Goal: Information Seeking & Learning: Learn about a topic

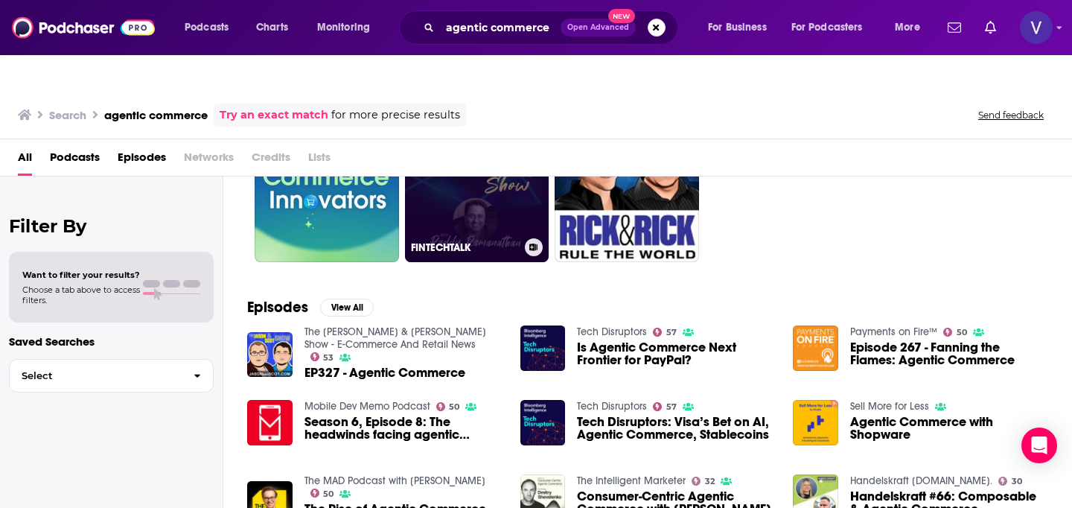
scroll to position [113, 0]
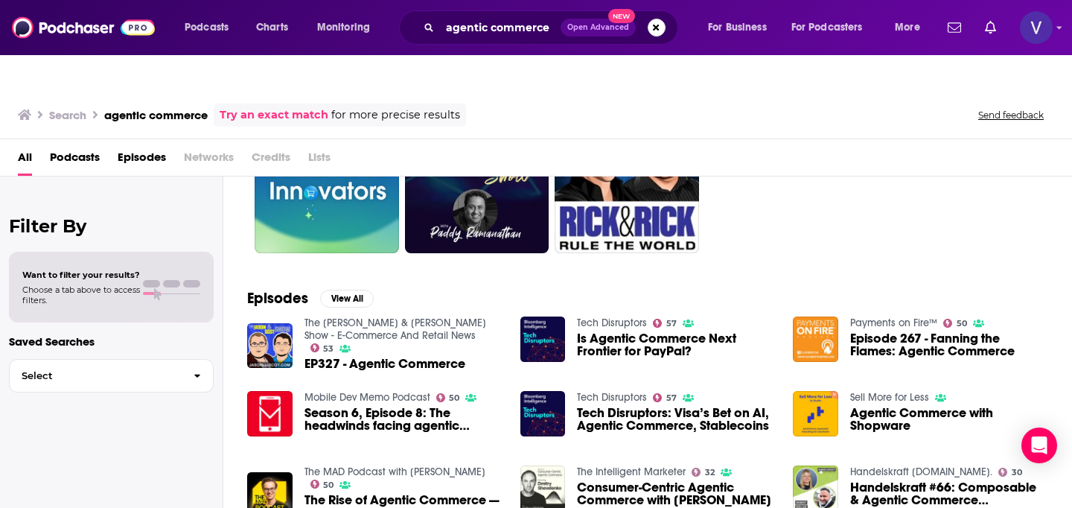
click at [906, 227] on div "Podcasts View All 34 19" at bounding box center [659, 167] width 825 height 208
click at [337, 290] on button "View All" at bounding box center [347, 299] width 54 height 18
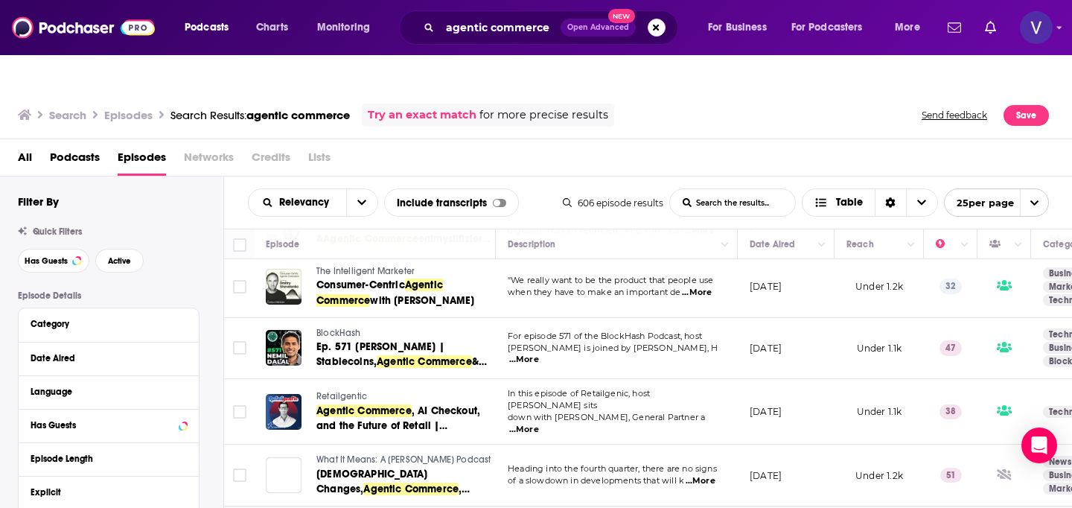
scroll to position [508, 0]
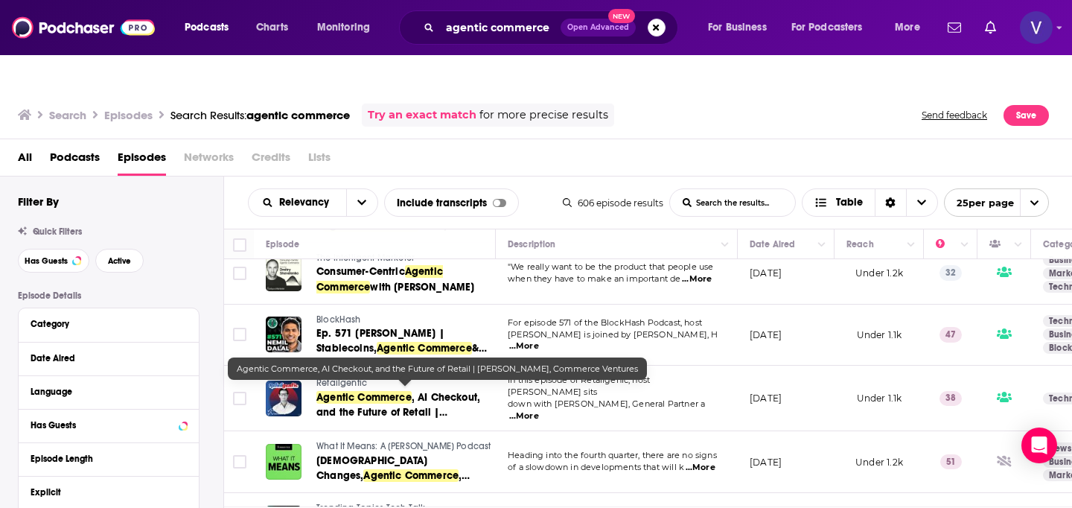
click at [444, 391] on span ", AI Checkout, and the Future of Retail | Matt Nichols," at bounding box center [398, 412] width 164 height 42
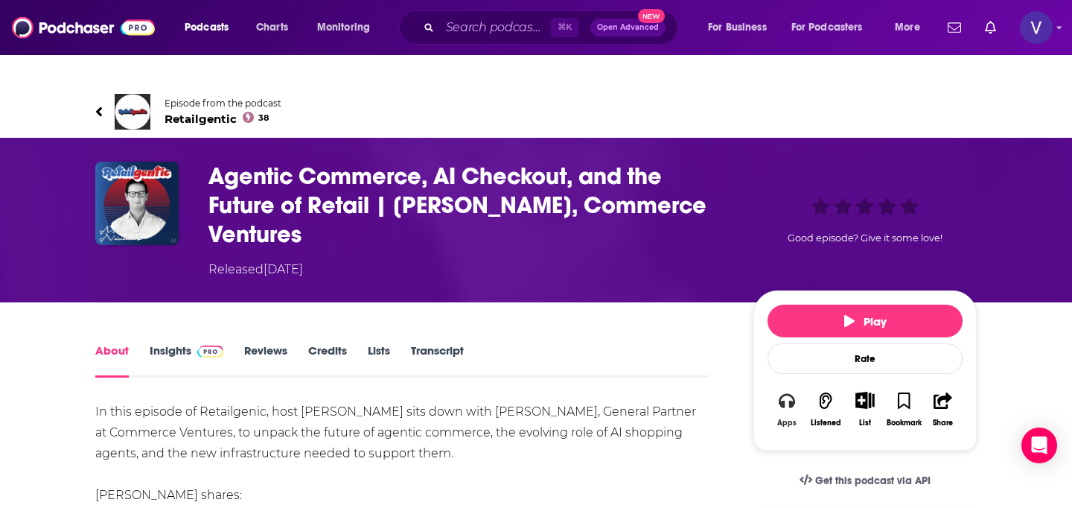
click at [785, 382] on button "Apps" at bounding box center [787, 409] width 39 height 54
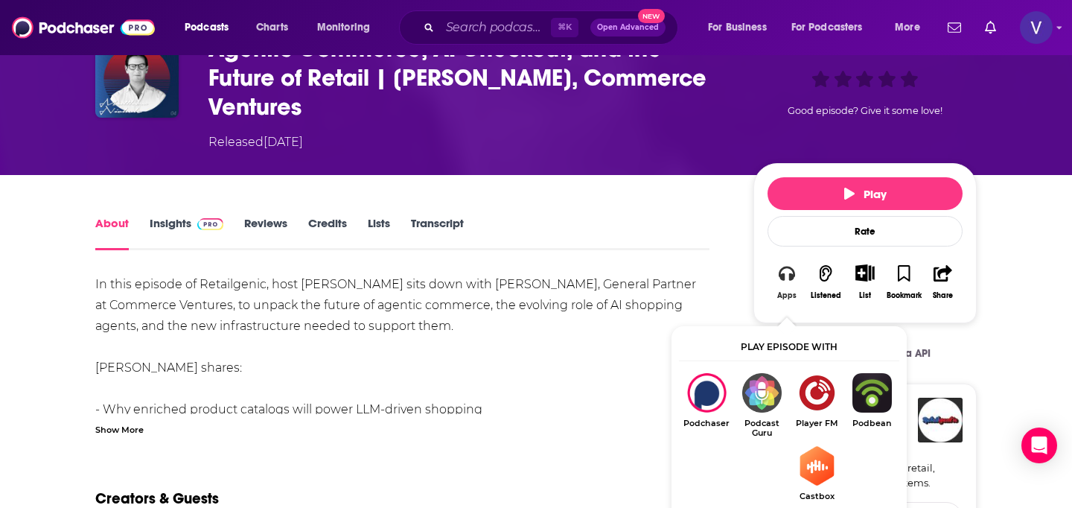
scroll to position [136, 0]
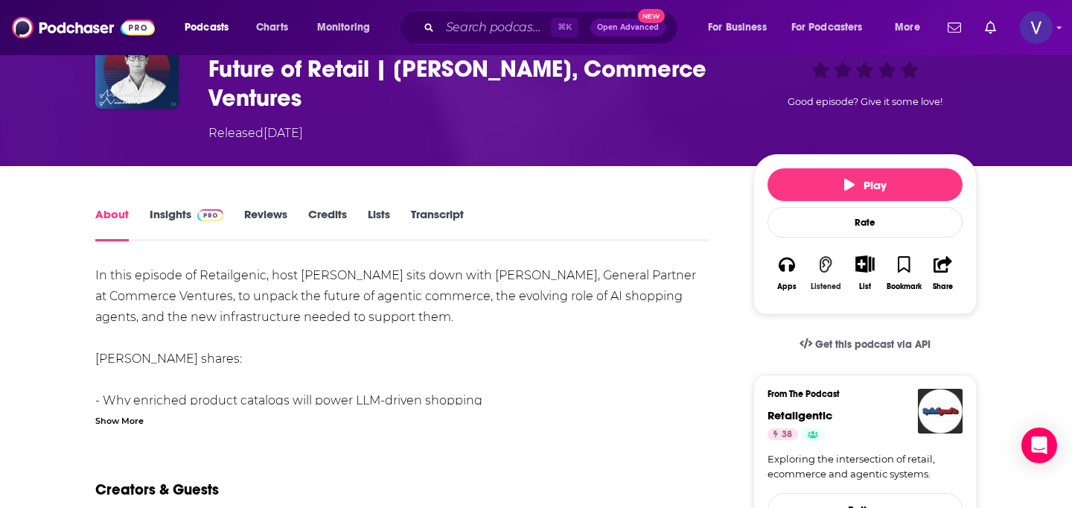
click at [834, 247] on button "Listened" at bounding box center [825, 273] width 39 height 54
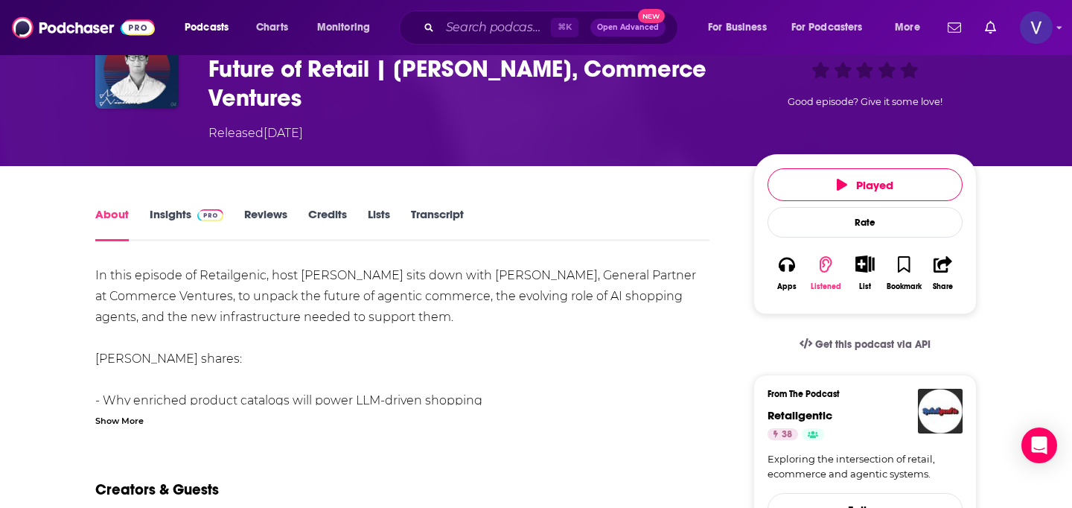
scroll to position [0, 0]
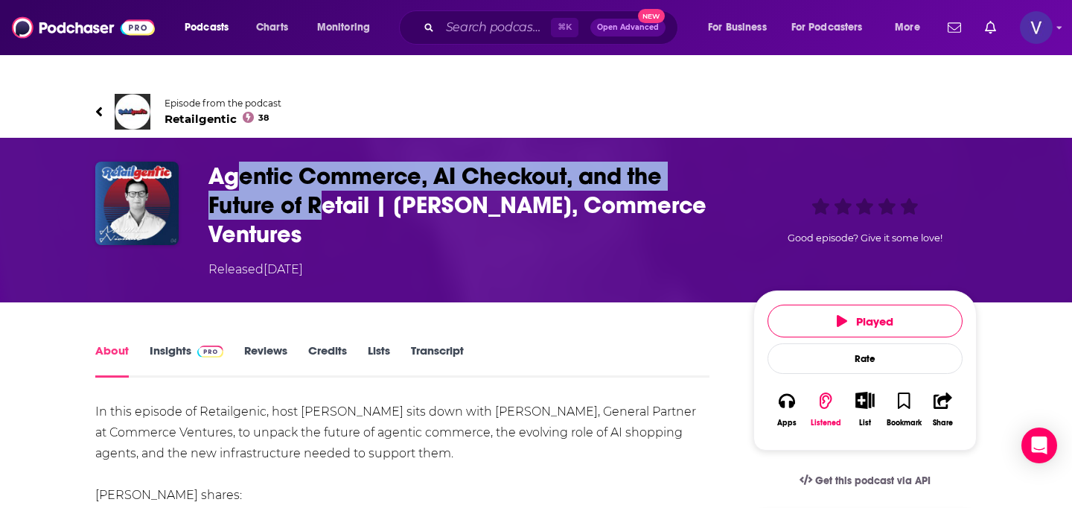
drag, startPoint x: 218, startPoint y: 142, endPoint x: 313, endPoint y: 177, distance: 101.5
click at [313, 177] on h1 "Agentic Commerce, AI Checkout, and the Future of Retail | Matt Nichols, Commerc…" at bounding box center [468, 205] width 521 height 87
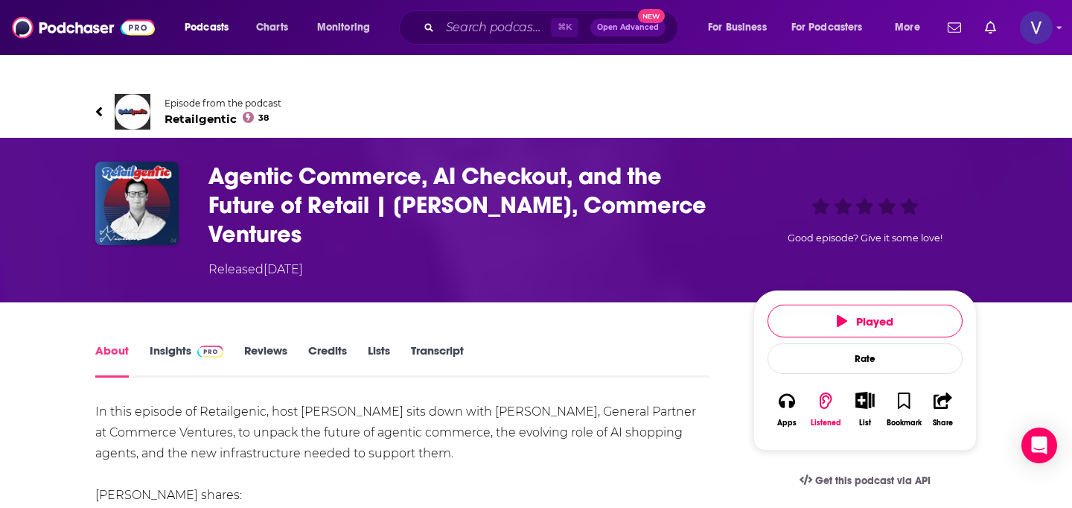
click at [304, 205] on h1 "Agentic Commerce, AI Checkout, and the Future of Retail | Matt Nichols, Commerc…" at bounding box center [468, 205] width 521 height 87
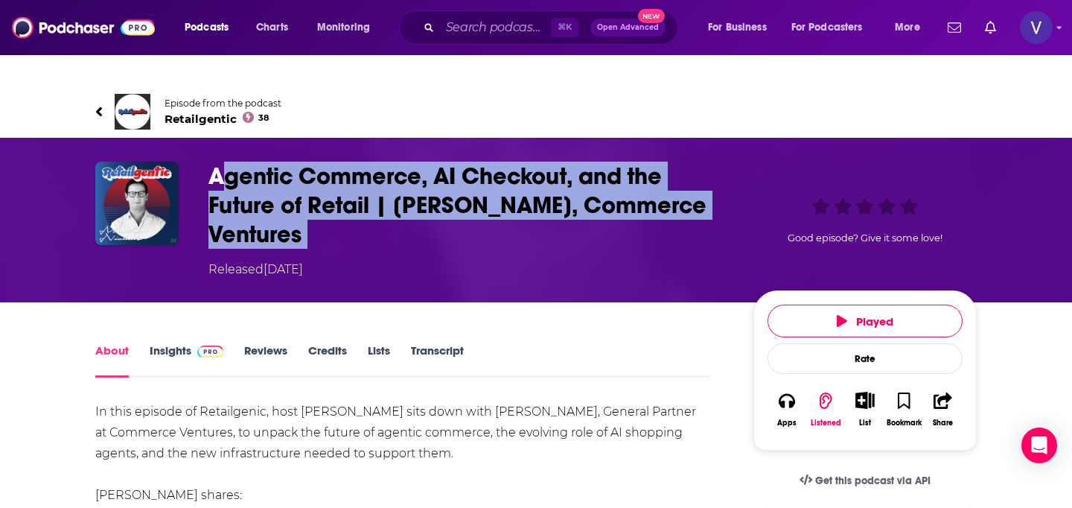
drag, startPoint x: 304, startPoint y: 205, endPoint x: 212, endPoint y: 137, distance: 113.9
click at [213, 162] on h1 "Agentic Commerce, AI Checkout, and the Future of Retail | Matt Nichols, Commerc…" at bounding box center [468, 205] width 521 height 87
click at [423, 191] on h1 "Agentic Commerce, AI Checkout, and the Future of Retail | Matt Nichols, Commerc…" at bounding box center [468, 205] width 521 height 87
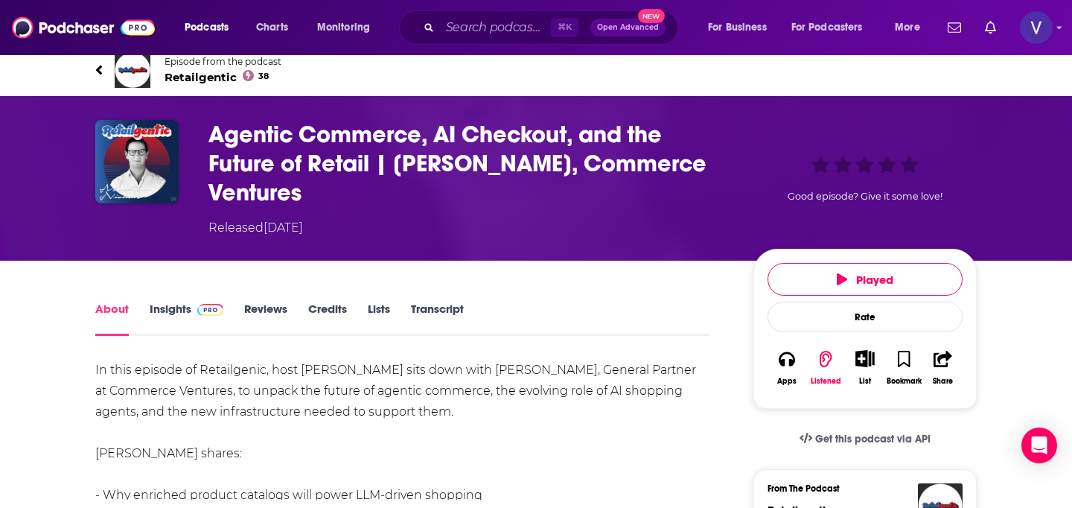
scroll to position [45, 0]
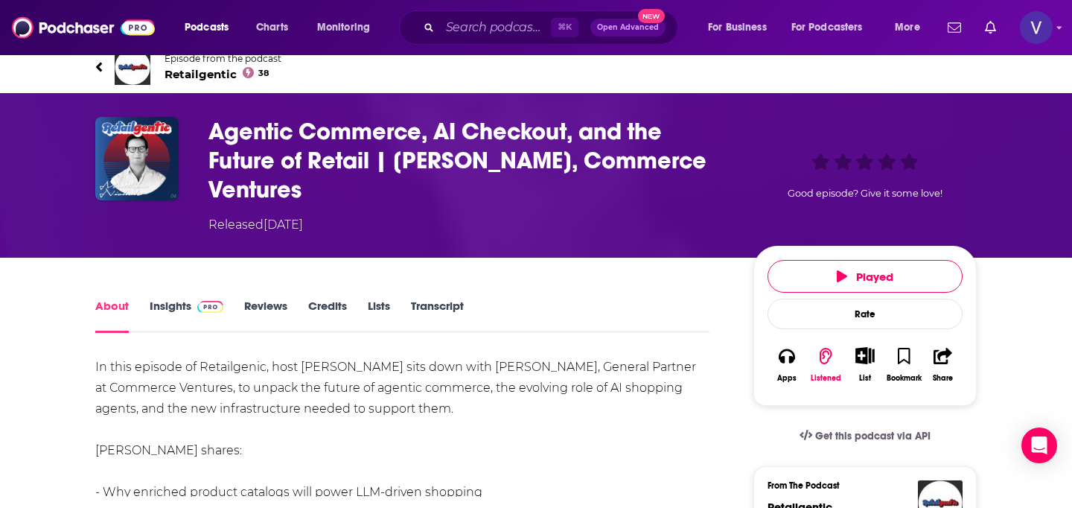
click at [159, 299] on link "Insights" at bounding box center [187, 316] width 74 height 34
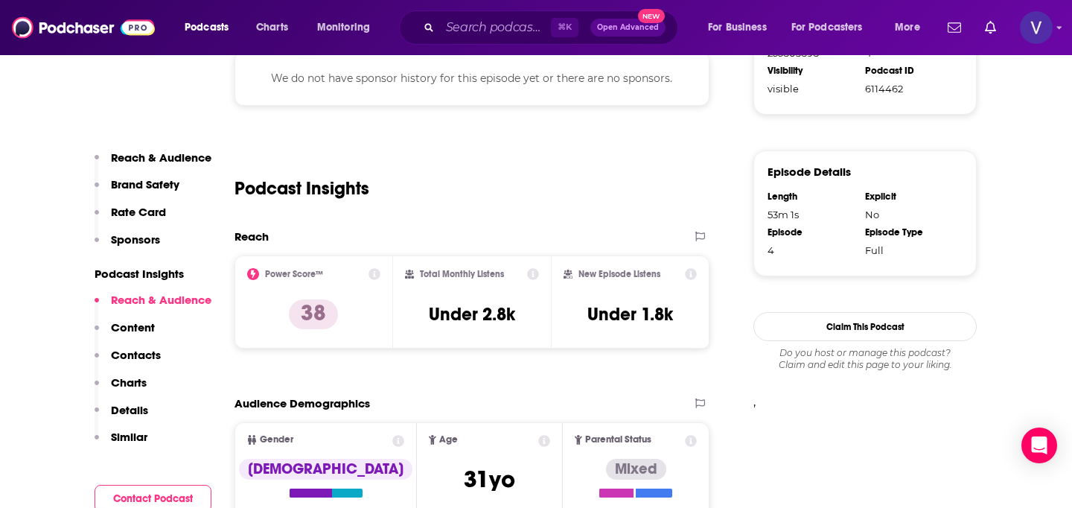
scroll to position [1051, 0]
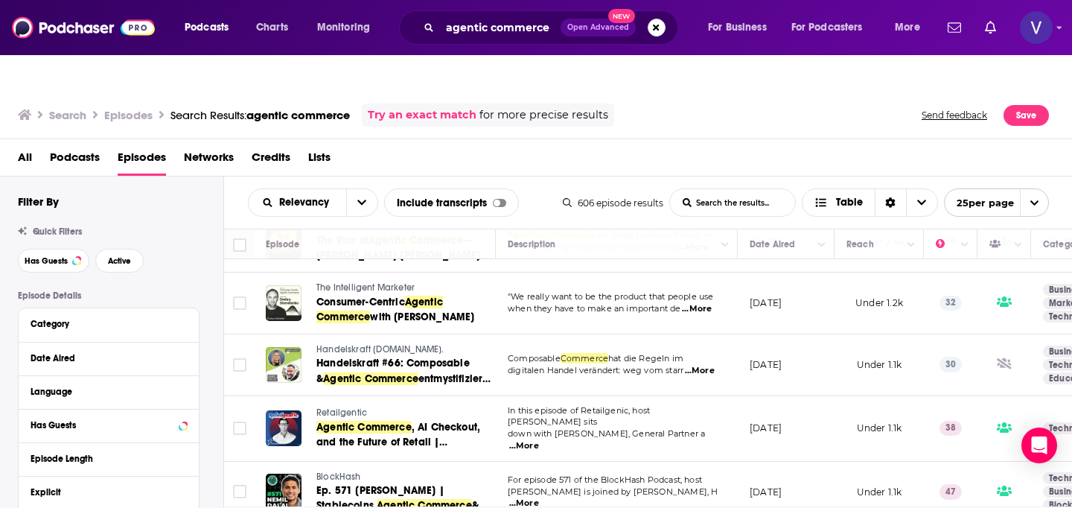
scroll to position [434, 0]
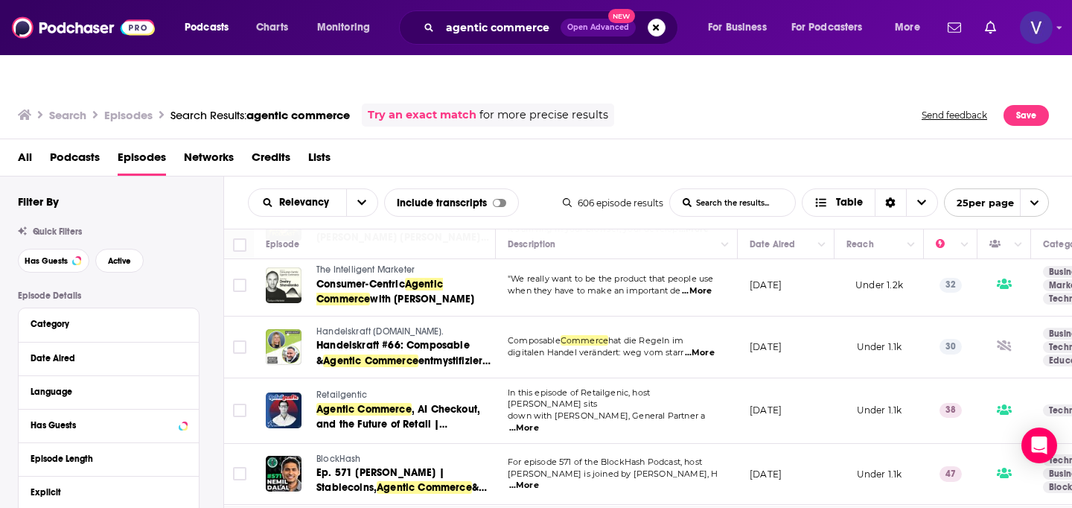
click at [966, 191] on span "25 per page" at bounding box center [979, 202] width 69 height 23
click at [1002, 267] on button "100 per page" at bounding box center [996, 278] width 103 height 23
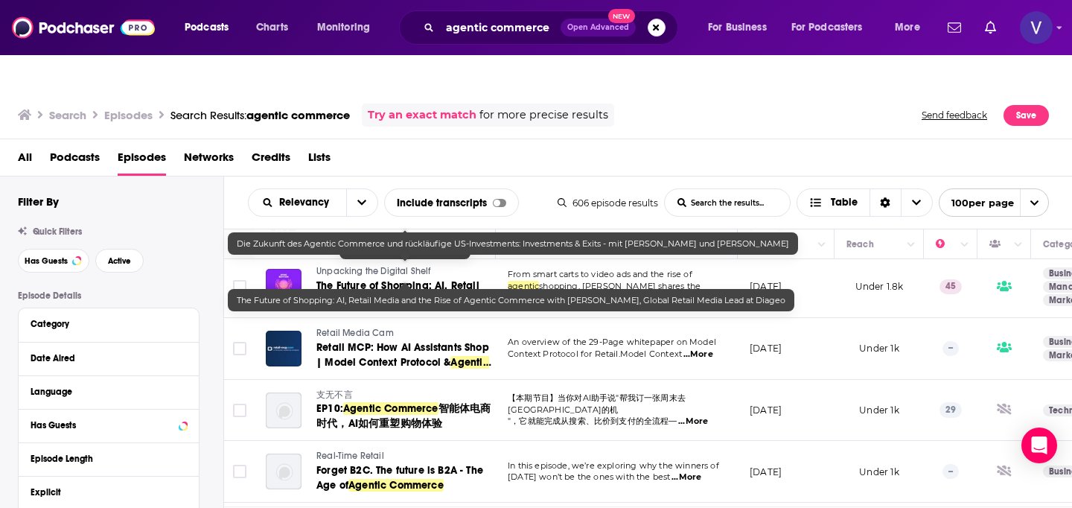
scroll to position [14, 0]
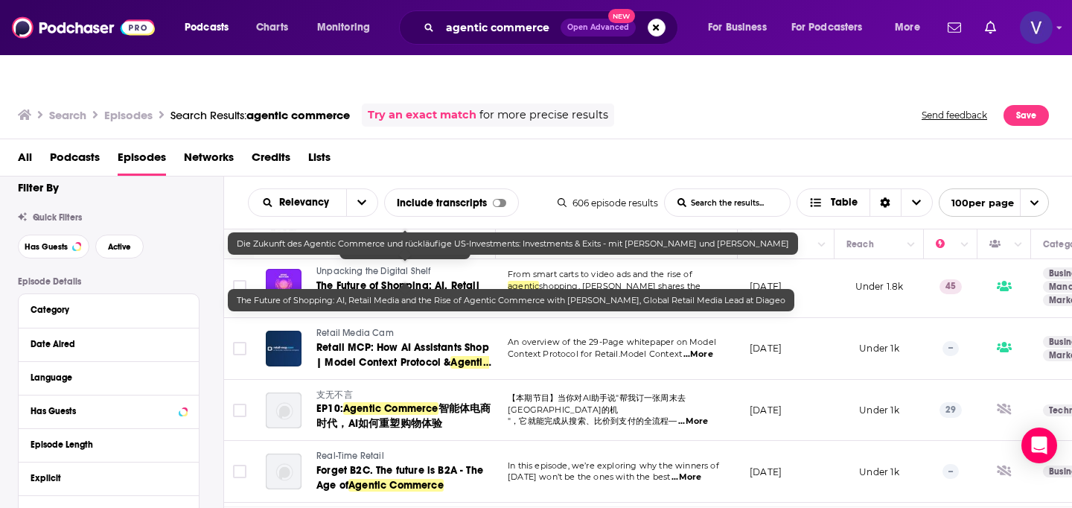
click at [187, 361] on div "Language" at bounding box center [109, 378] width 180 height 34
click at [184, 375] on icon at bounding box center [182, 377] width 7 height 4
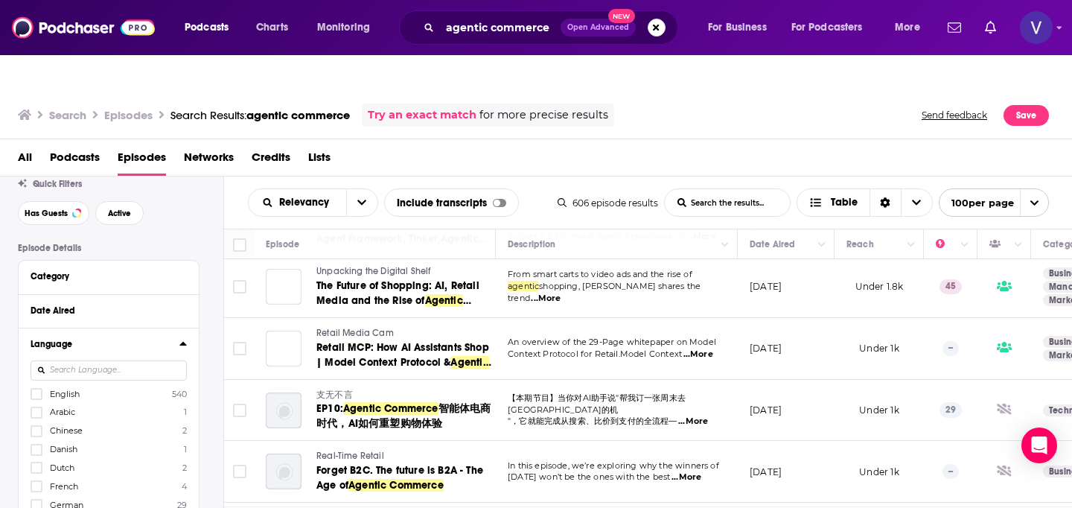
scroll to position [162, 0]
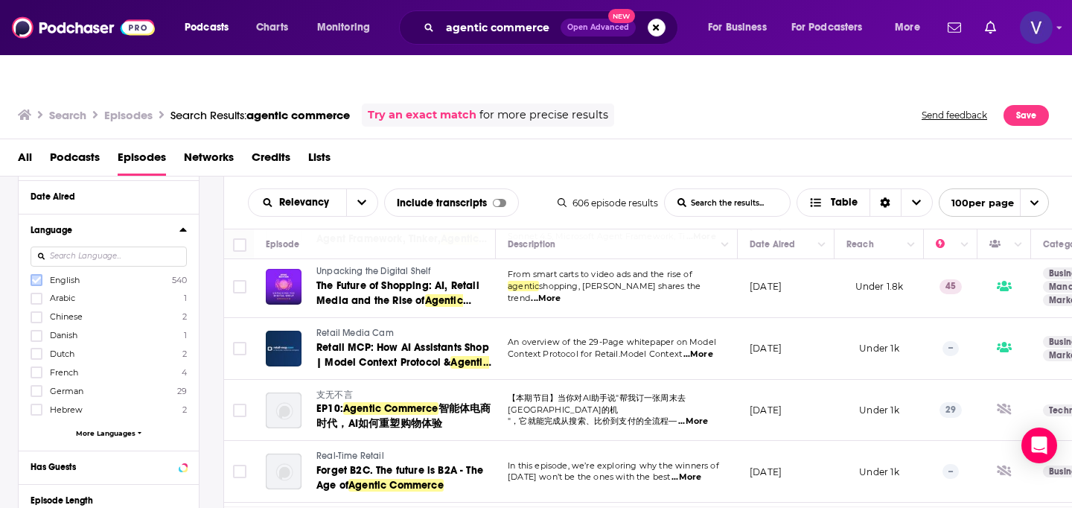
click at [39, 277] on icon at bounding box center [36, 280] width 9 height 7
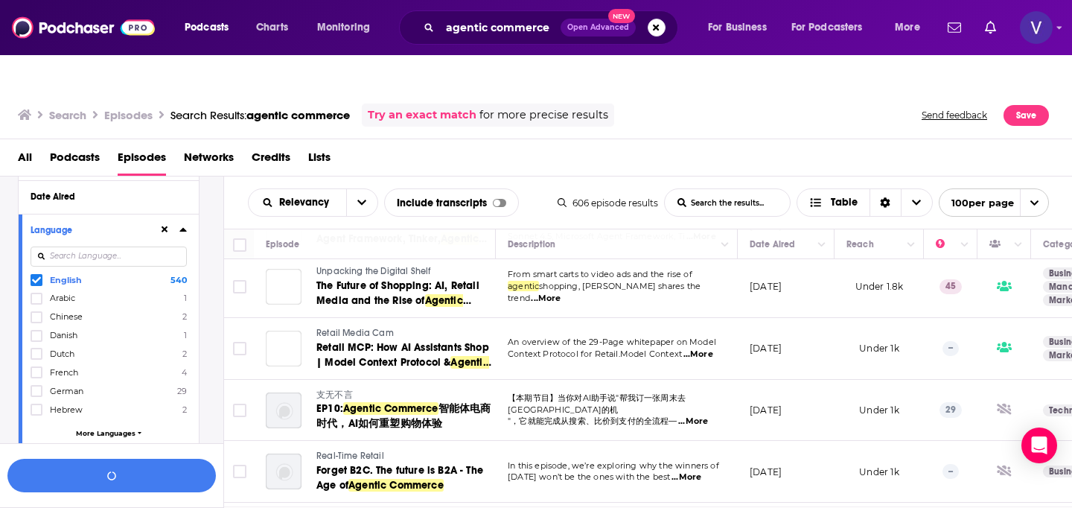
scroll to position [198, 0]
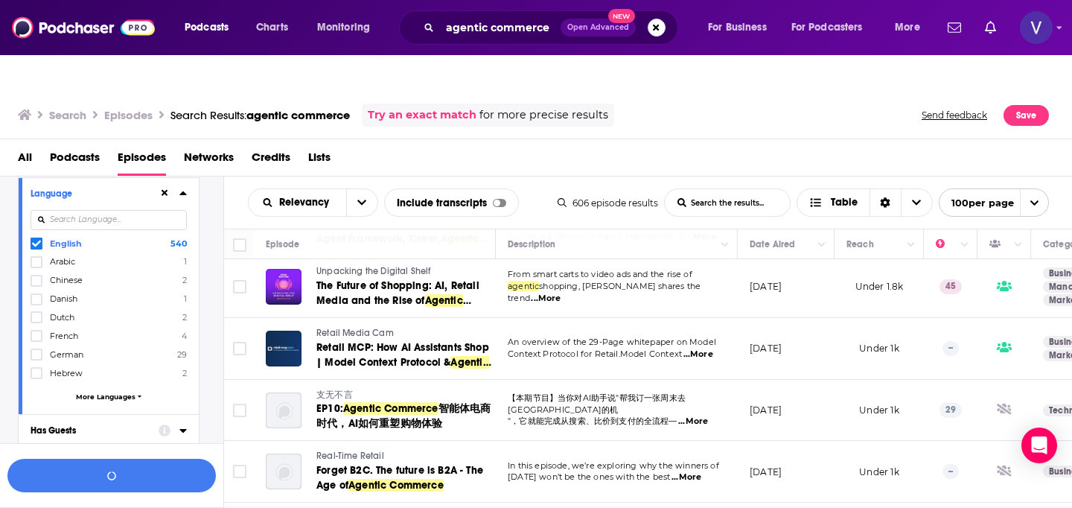
click at [74, 425] on div "Has Guests" at bounding box center [90, 430] width 118 height 10
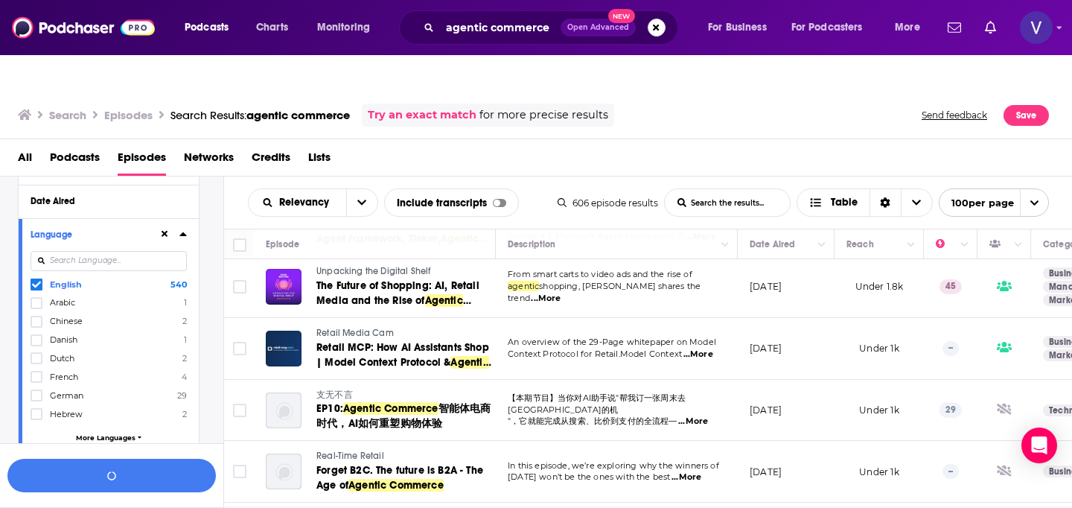
scroll to position [156, 0]
click at [181, 229] on icon at bounding box center [182, 235] width 7 height 12
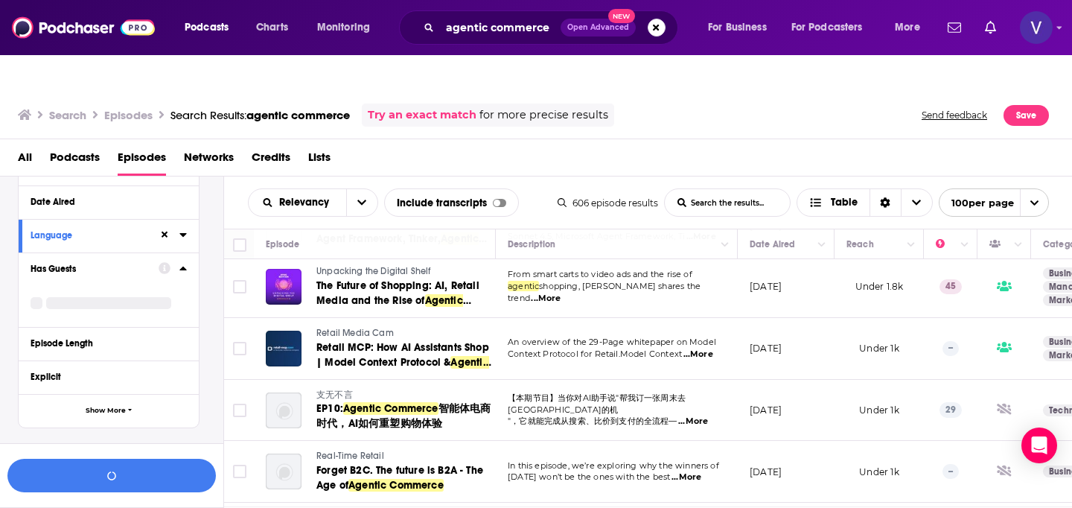
click at [184, 262] on icon at bounding box center [182, 268] width 7 height 12
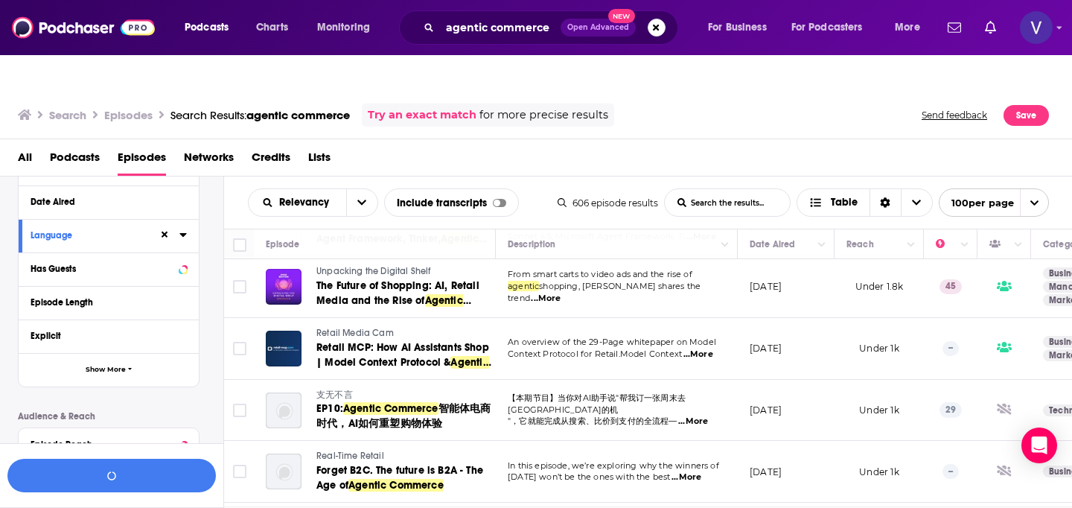
scroll to position [0, 0]
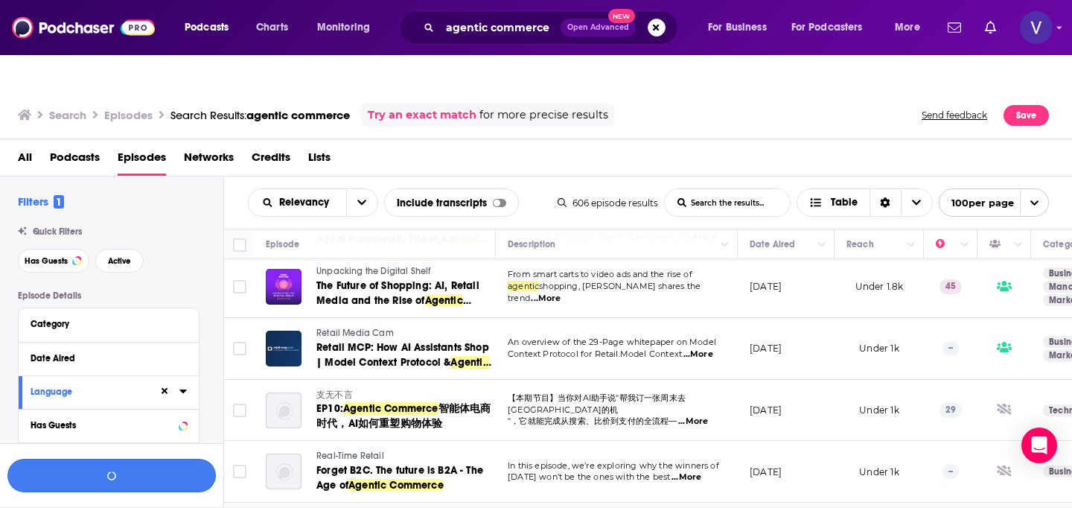
click at [165, 479] on button "button" at bounding box center [111, 476] width 208 height 34
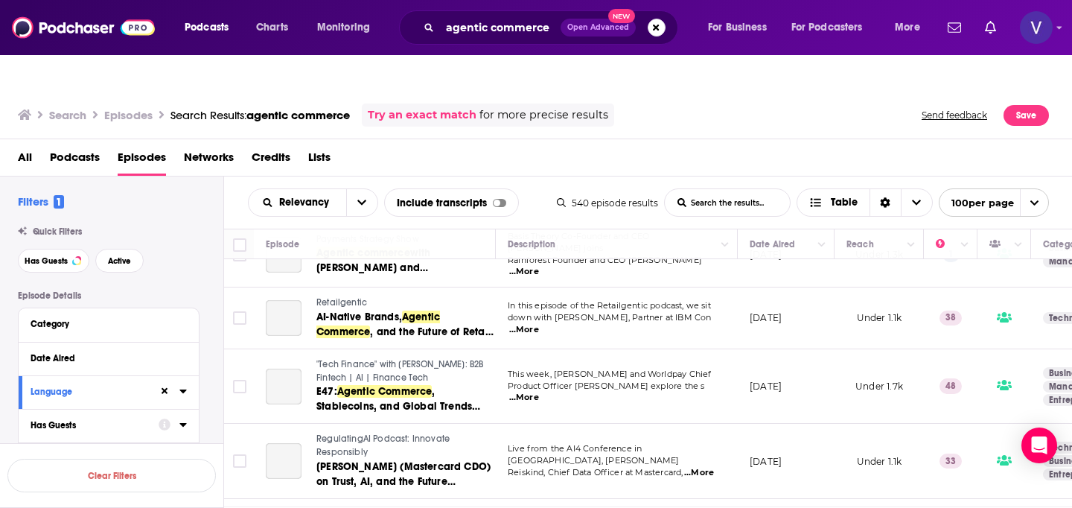
scroll to position [110, 0]
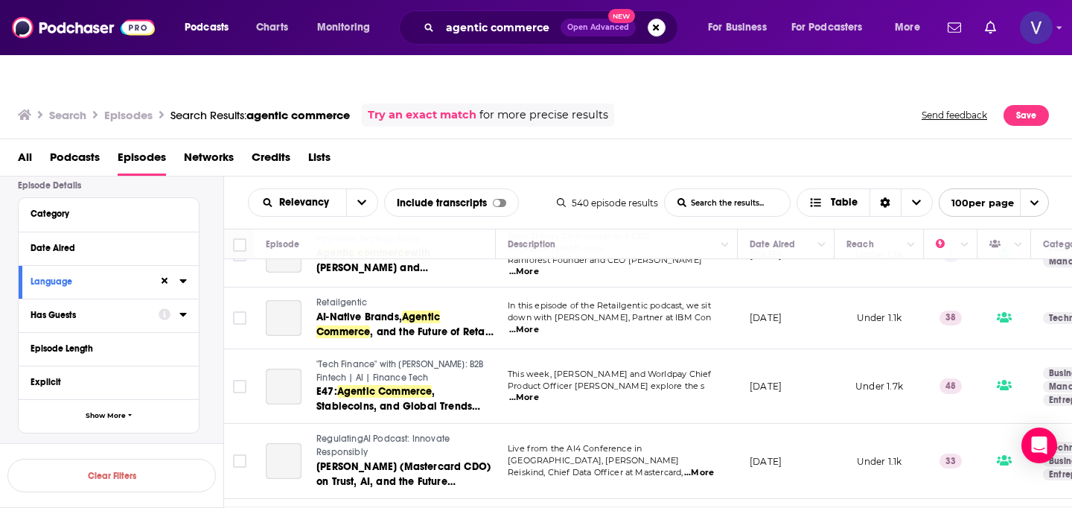
click at [173, 305] on div at bounding box center [173, 314] width 28 height 19
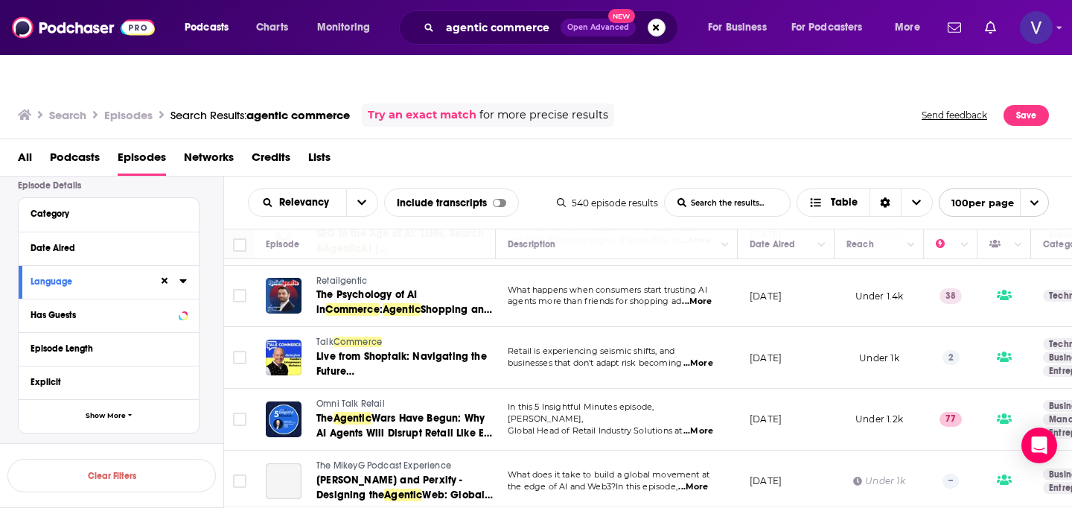
click at [188, 299] on div "Has Guests" at bounding box center [109, 316] width 180 height 34
click at [184, 313] on icon at bounding box center [182, 315] width 7 height 4
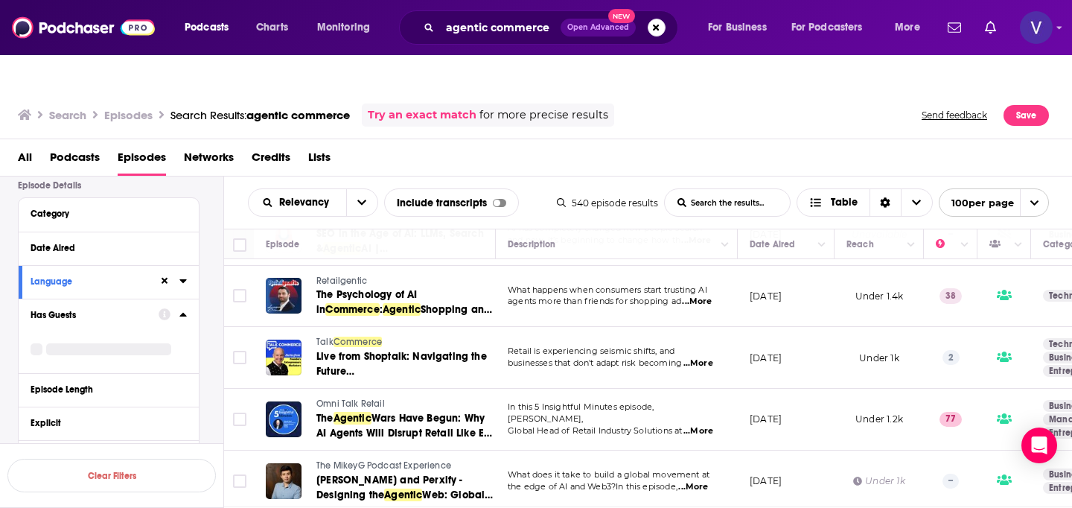
click at [184, 313] on icon at bounding box center [182, 315] width 7 height 4
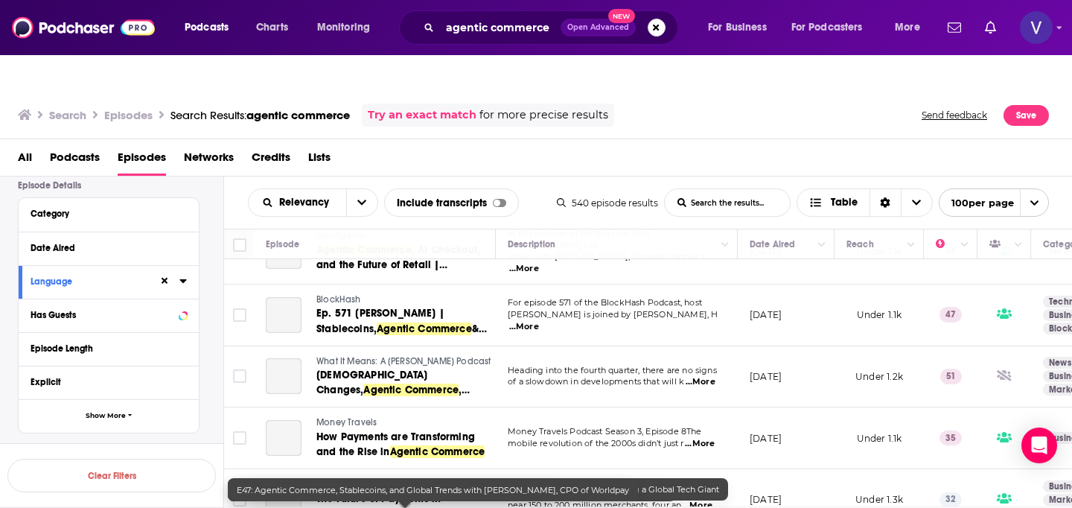
scroll to position [88, 0]
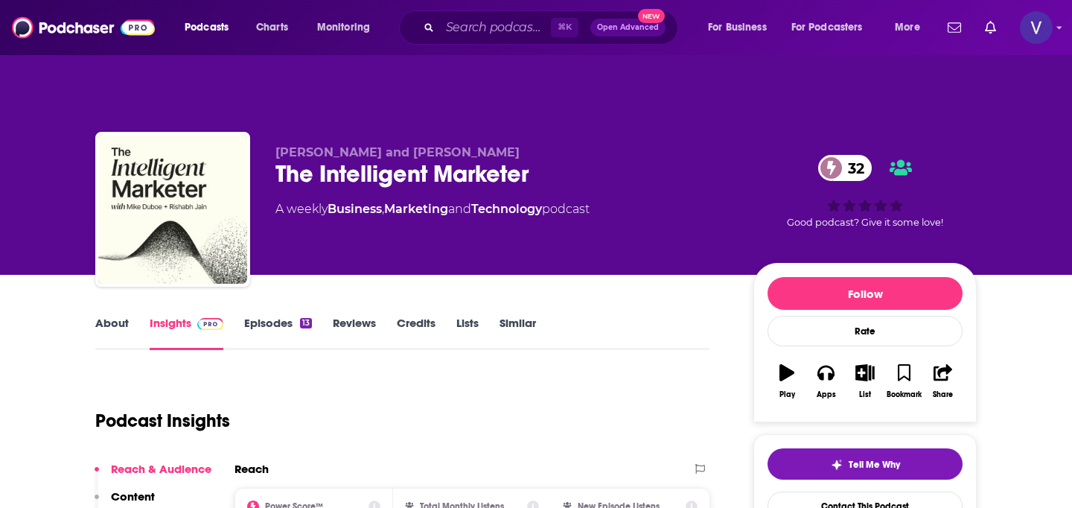
scroll to position [1, 0]
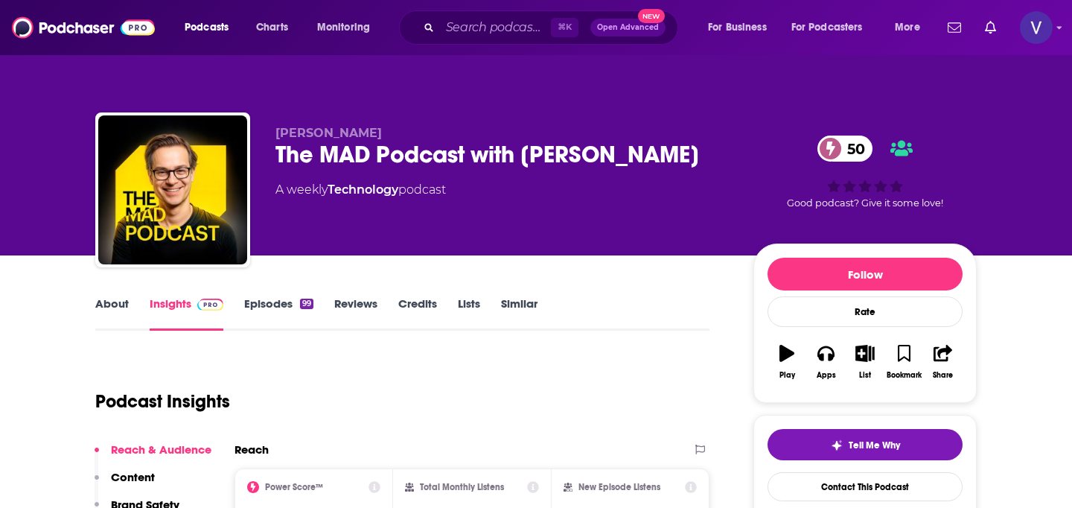
scroll to position [2, 0]
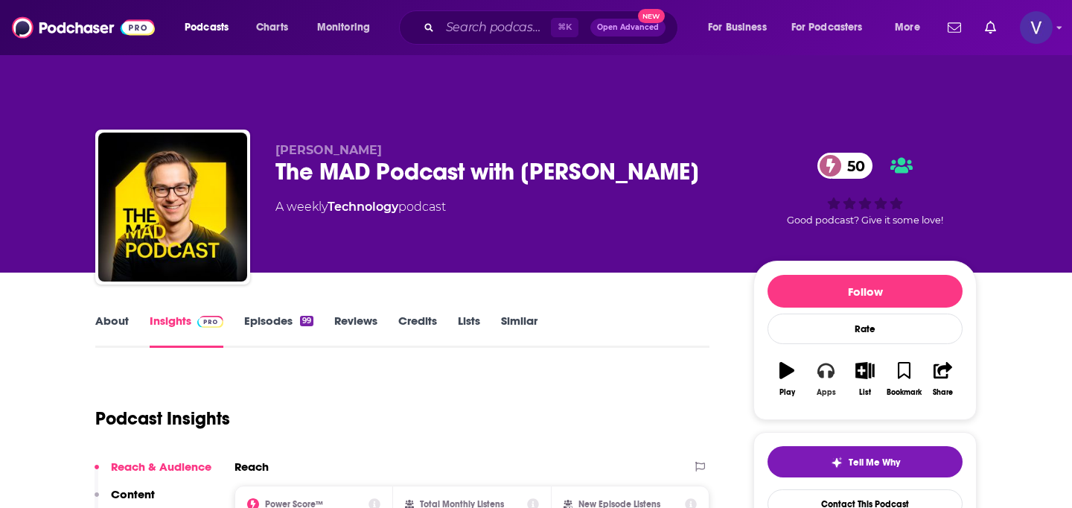
click at [832, 352] on button "Apps" at bounding box center [825, 379] width 39 height 54
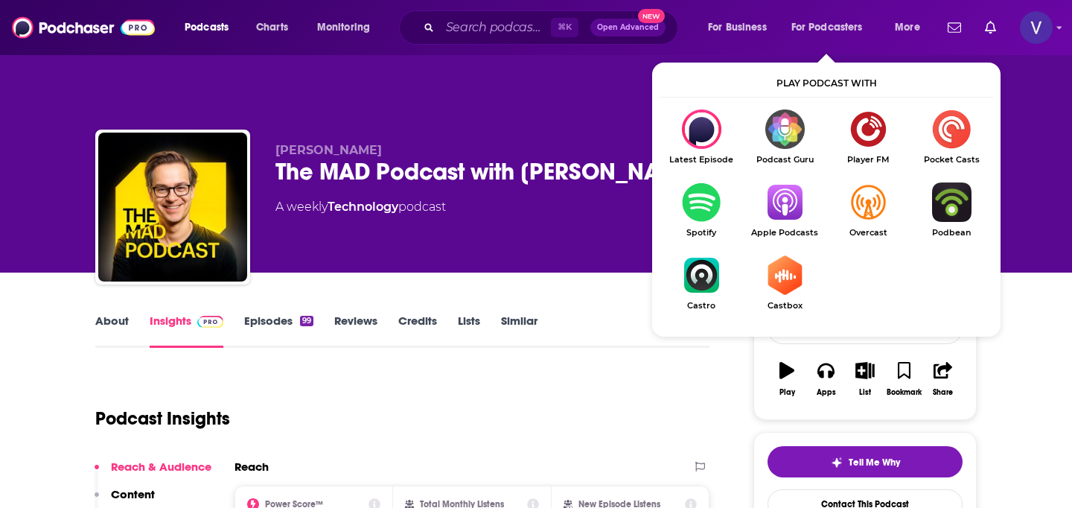
click at [788, 182] on img "Show Listen On dropdown" at bounding box center [784, 201] width 83 height 39
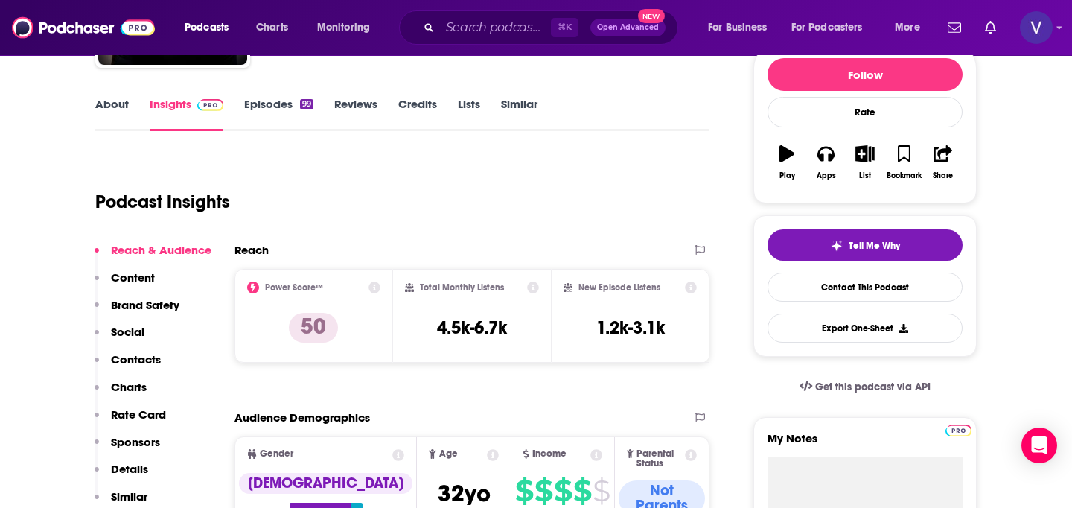
scroll to position [0, 0]
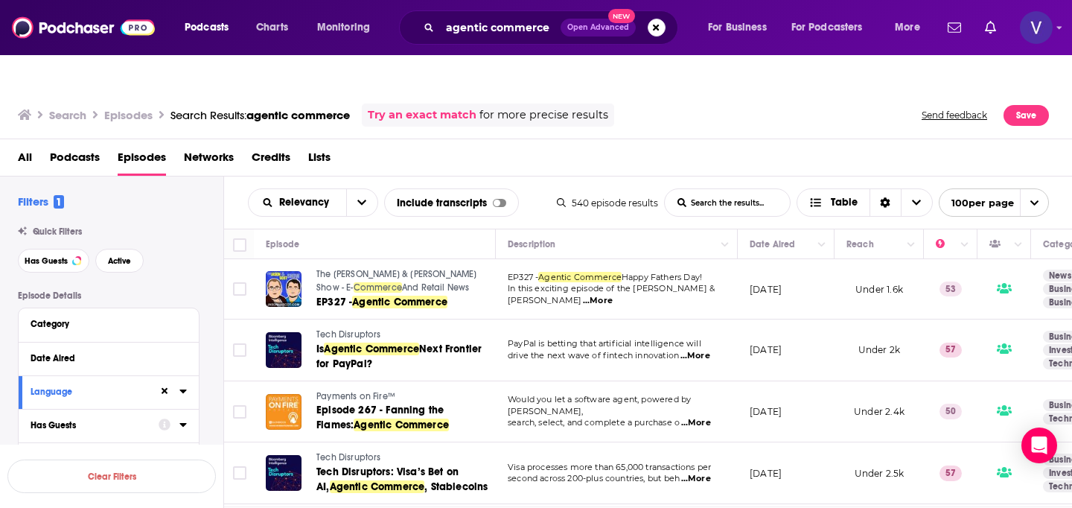
click at [83, 415] on button "Has Guests" at bounding box center [95, 424] width 128 height 19
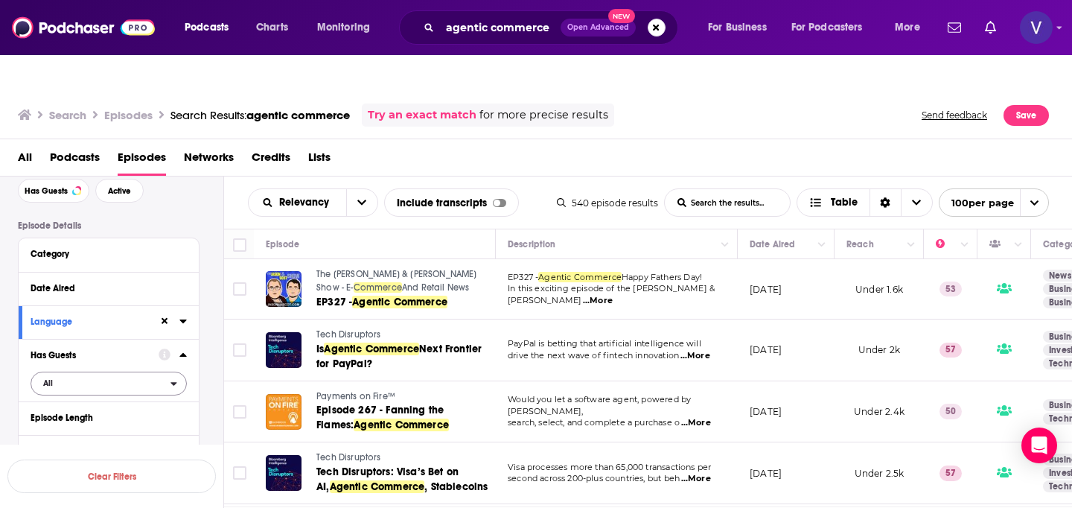
scroll to position [89, 0]
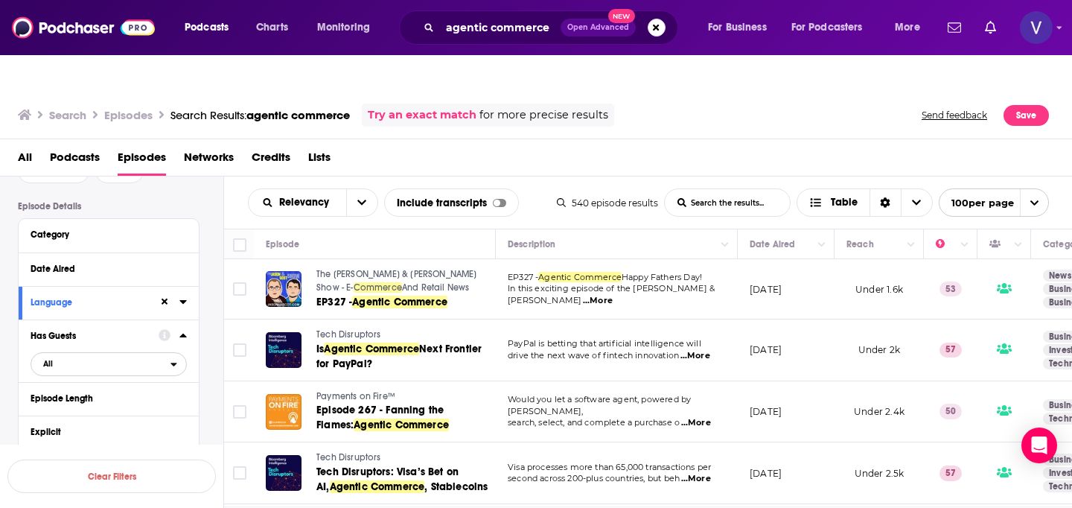
click at [107, 354] on span "All" at bounding box center [100, 363] width 139 height 19
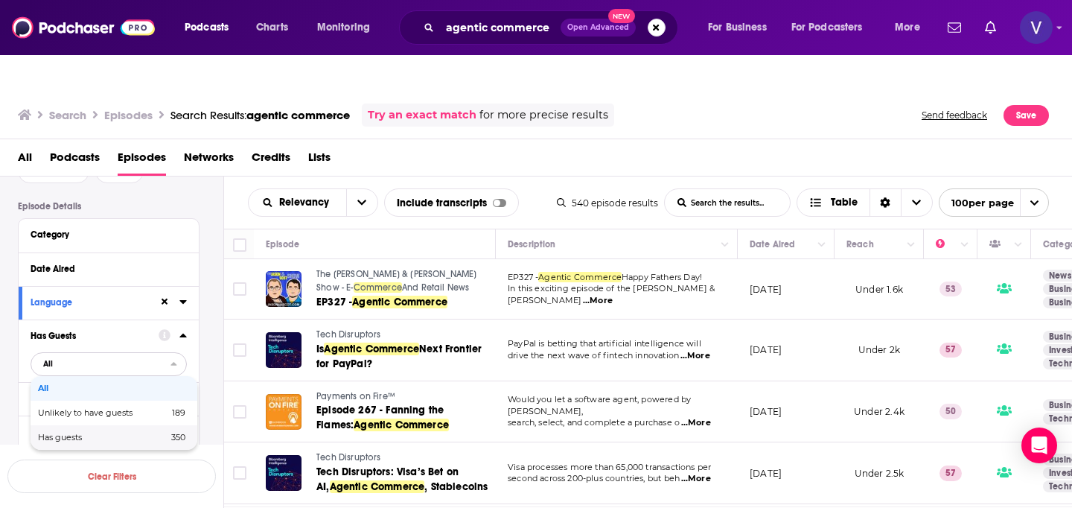
click at [95, 433] on span "Has guests" at bounding box center [81, 437] width 87 height 8
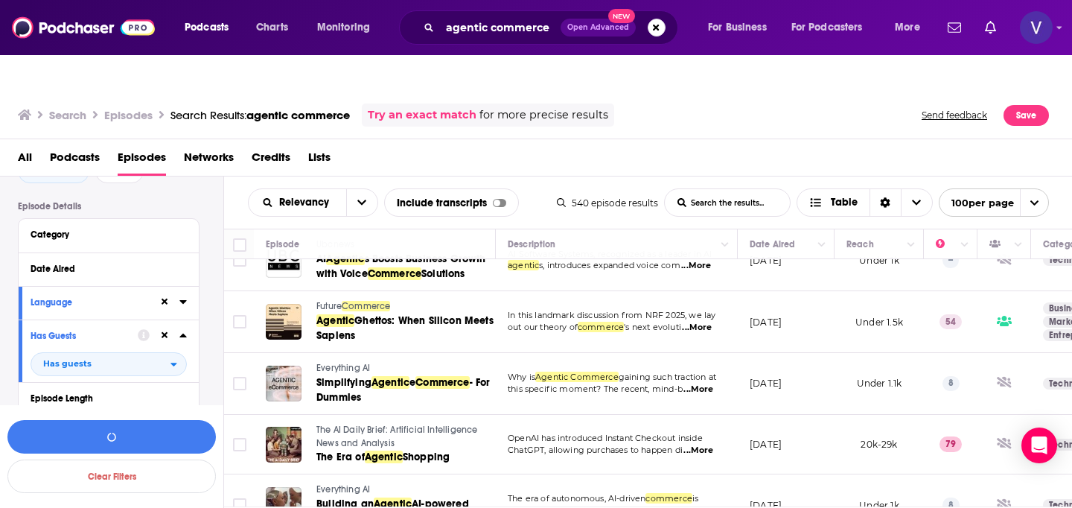
scroll to position [3142, 19]
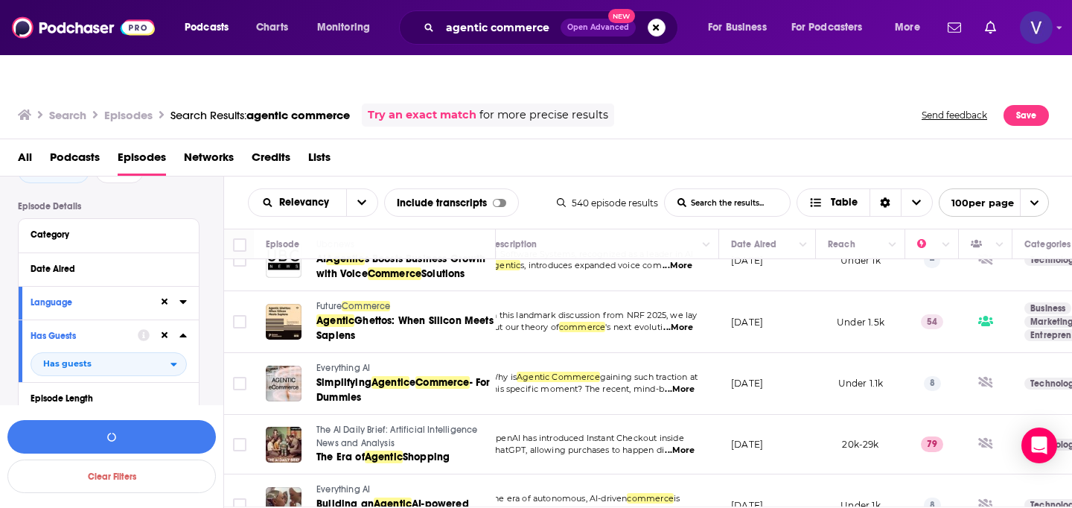
click at [678, 383] on span "...More" at bounding box center [680, 389] width 30 height 12
click at [579, 145] on div "All Podcasts Episodes Networks Credits Lists" at bounding box center [539, 160] width 1043 height 31
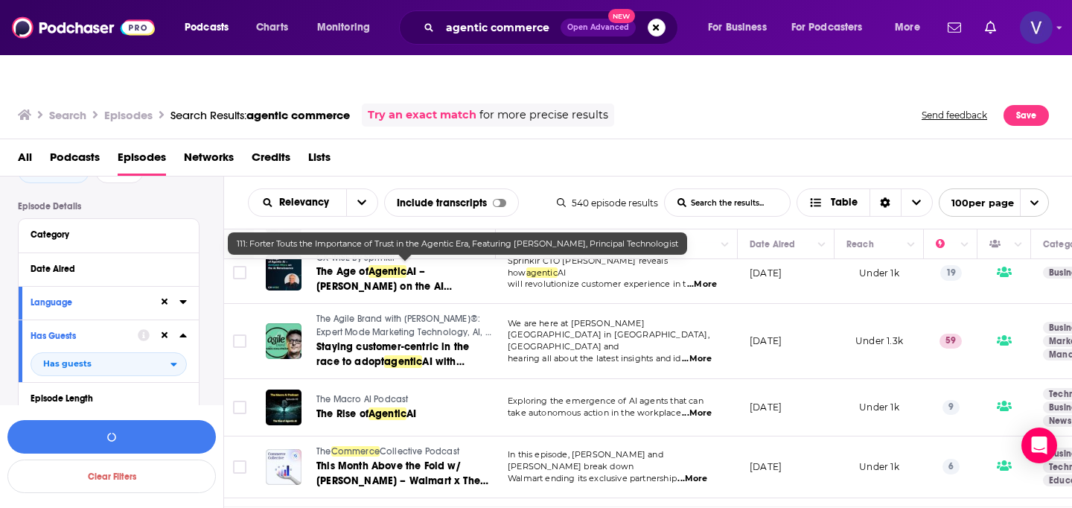
scroll to position [5096, 0]
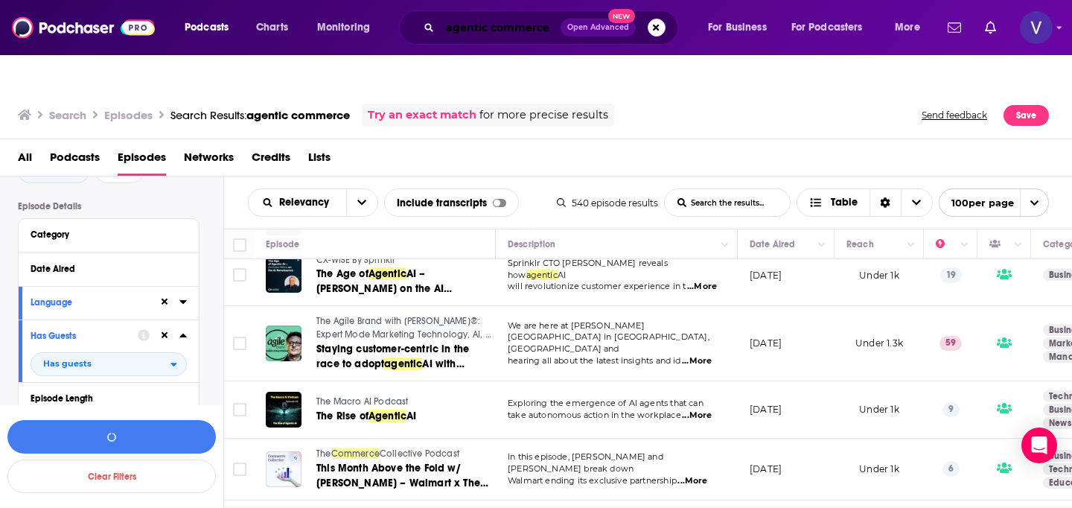
click at [486, 31] on input "agentic commerce" at bounding box center [500, 28] width 121 height 24
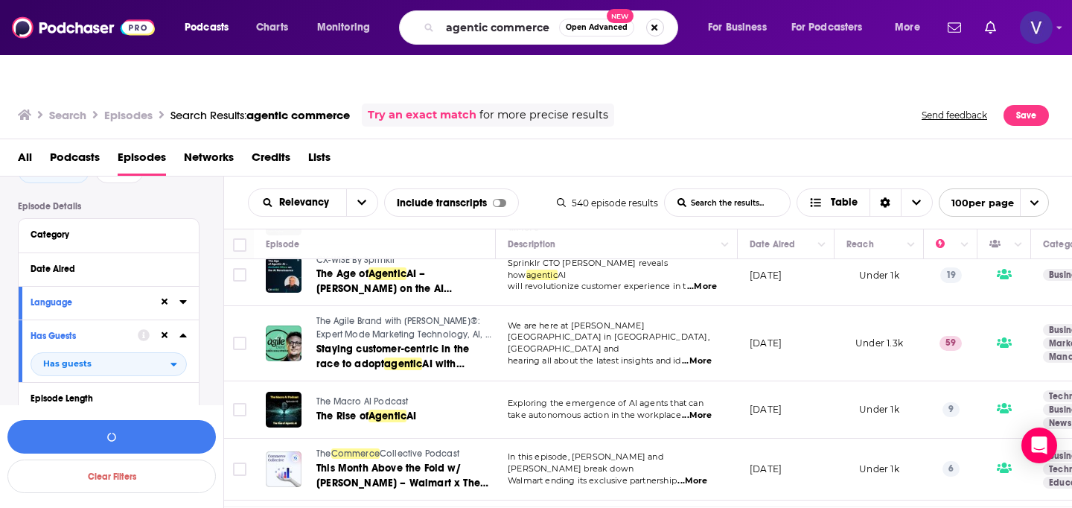
click at [655, 28] on button "Search podcasts, credits, & more..." at bounding box center [655, 28] width 18 height 18
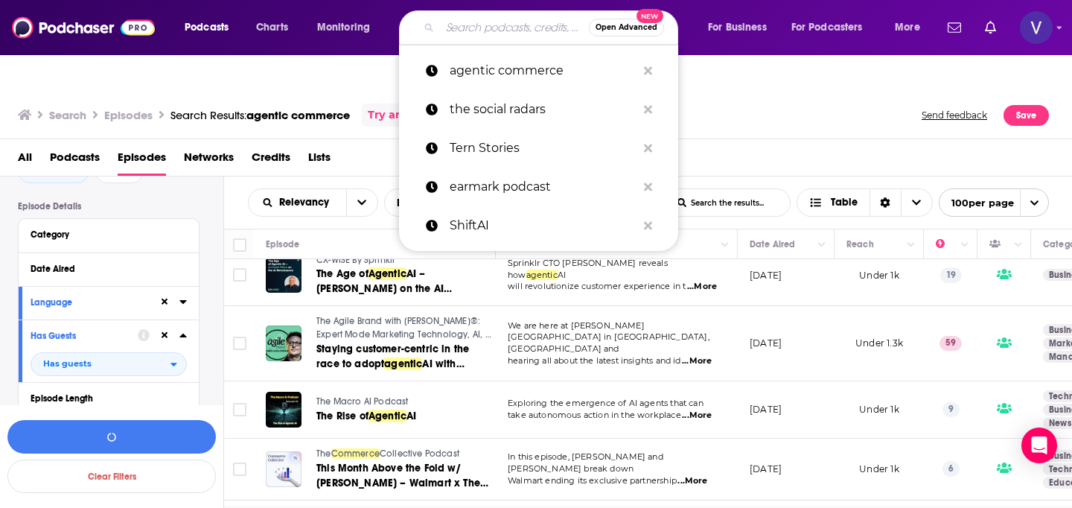
paste input "The New Frontier: The AI, ecommerce and Answer Engine Optimization podcast"
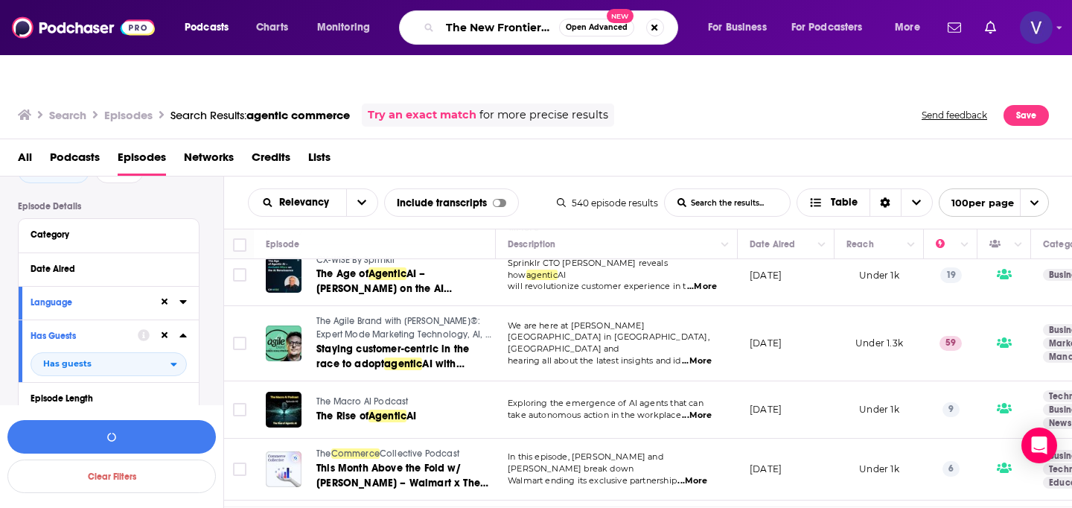
scroll to position [0, 331]
type input "The New Frontier: The AI, ecommerce and Answer Engine Optimization podcast"
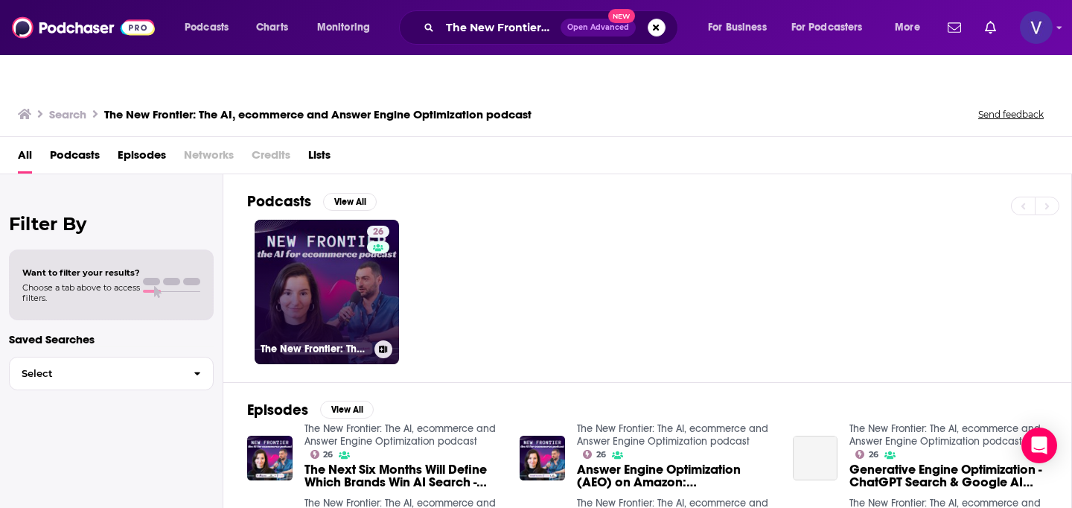
click at [336, 243] on link "26 The New Frontier: The AI, ecommerce and Answer Engine Optimization podcast" at bounding box center [327, 292] width 144 height 144
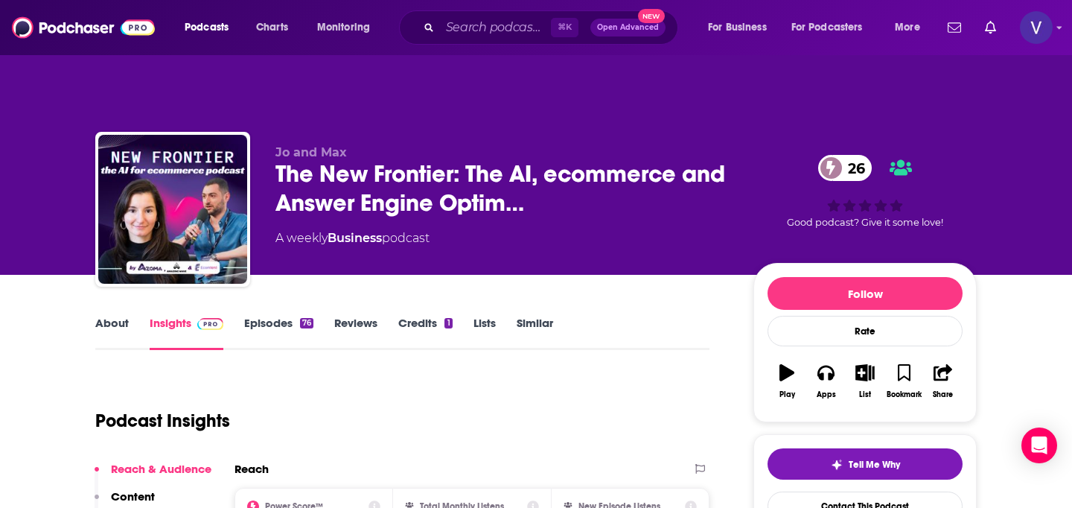
click at [268, 316] on link "Episodes 76" at bounding box center [278, 333] width 69 height 34
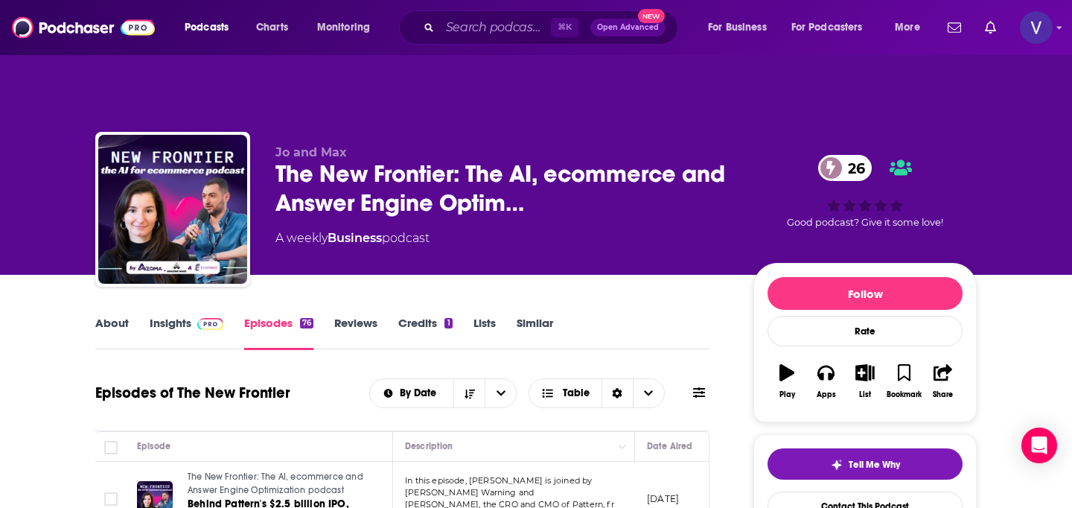
click at [182, 316] on link "Insights" at bounding box center [187, 333] width 74 height 34
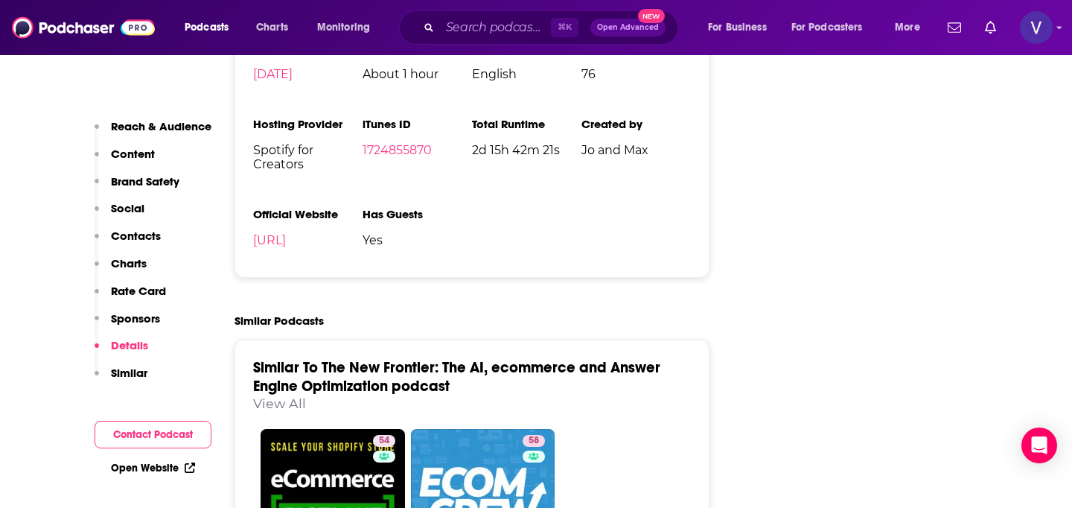
scroll to position [2145, 0]
click at [470, 31] on input "Search podcasts, credits, & more..." at bounding box center [495, 28] width 111 height 24
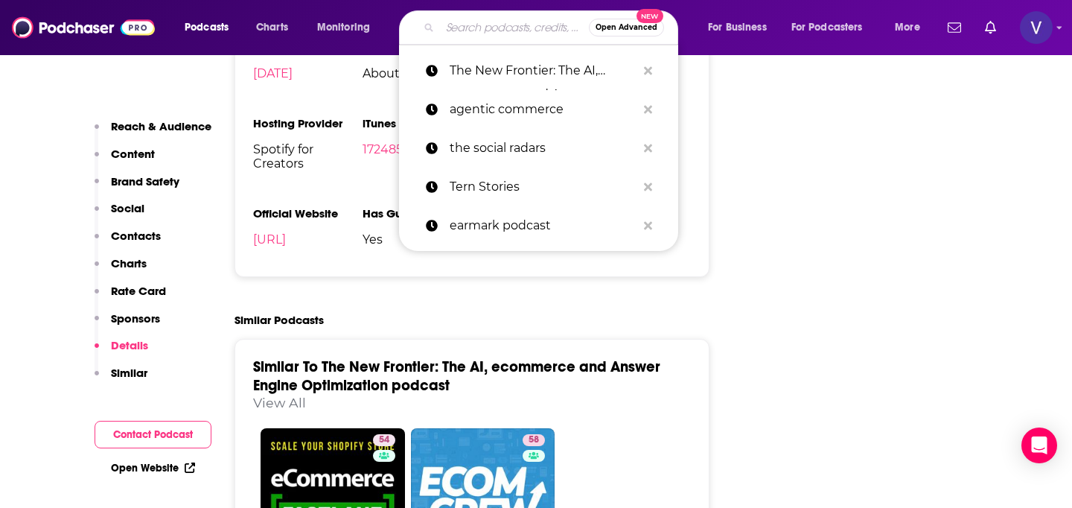
paste input "Future Commerce"
type input "Future Commerce"
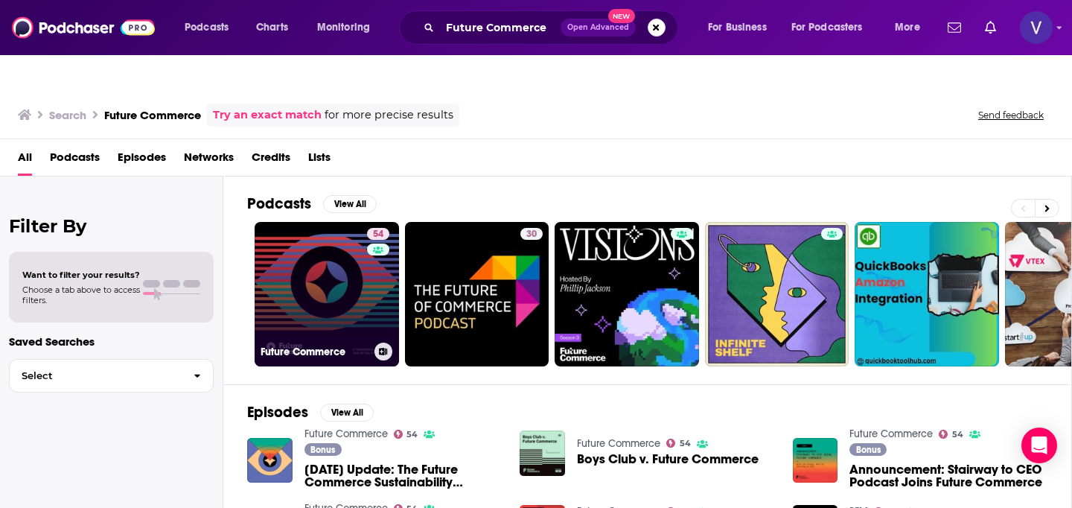
click at [338, 243] on link "54 Future Commerce" at bounding box center [327, 294] width 144 height 144
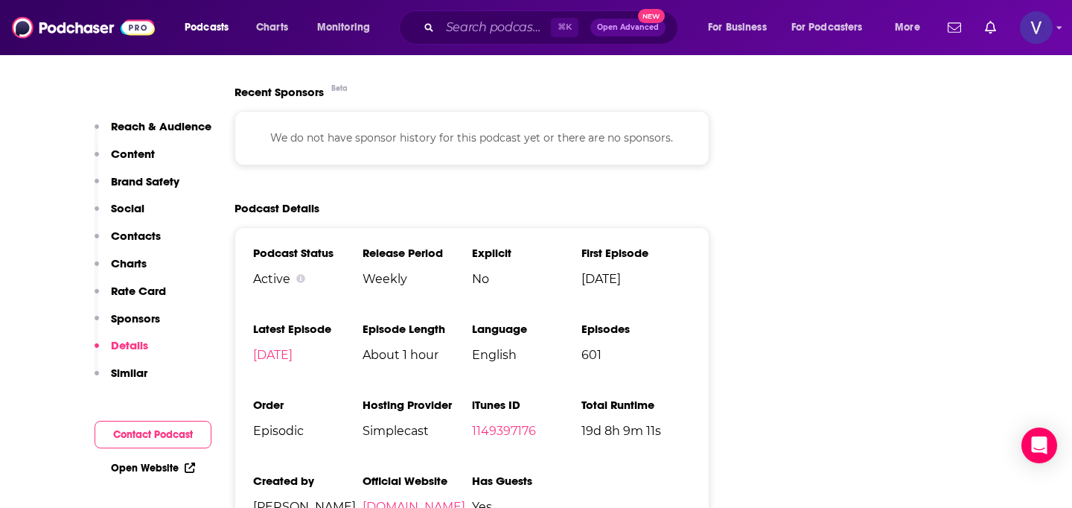
scroll to position [2728, 0]
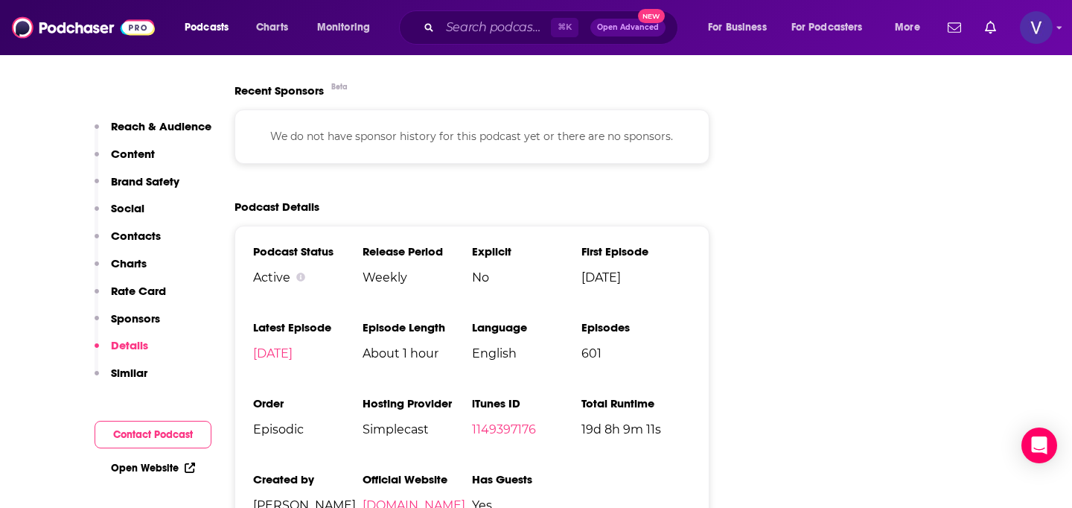
click at [431, 498] on link "futurecommerce.fm" at bounding box center [414, 505] width 103 height 14
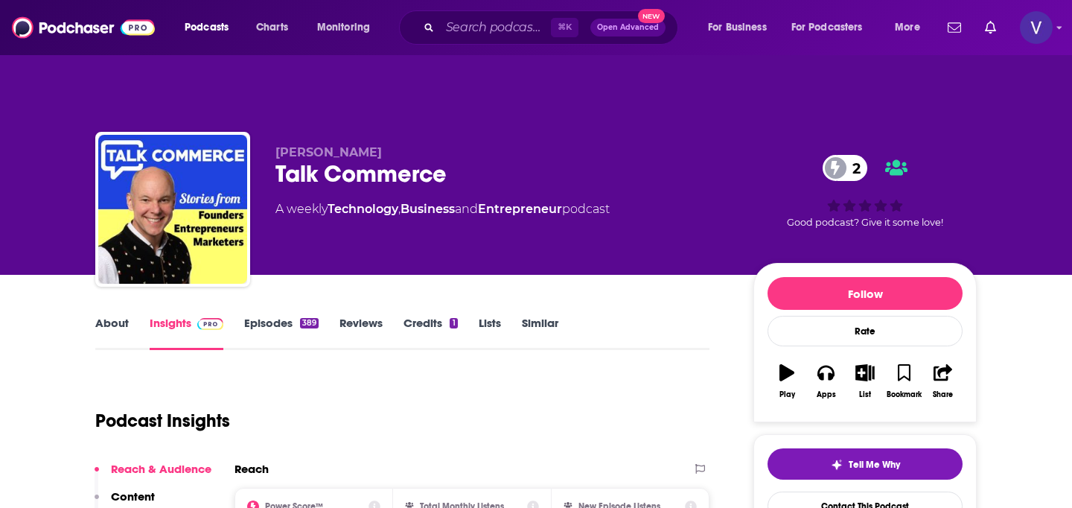
click at [785, 354] on button "Play" at bounding box center [787, 381] width 39 height 54
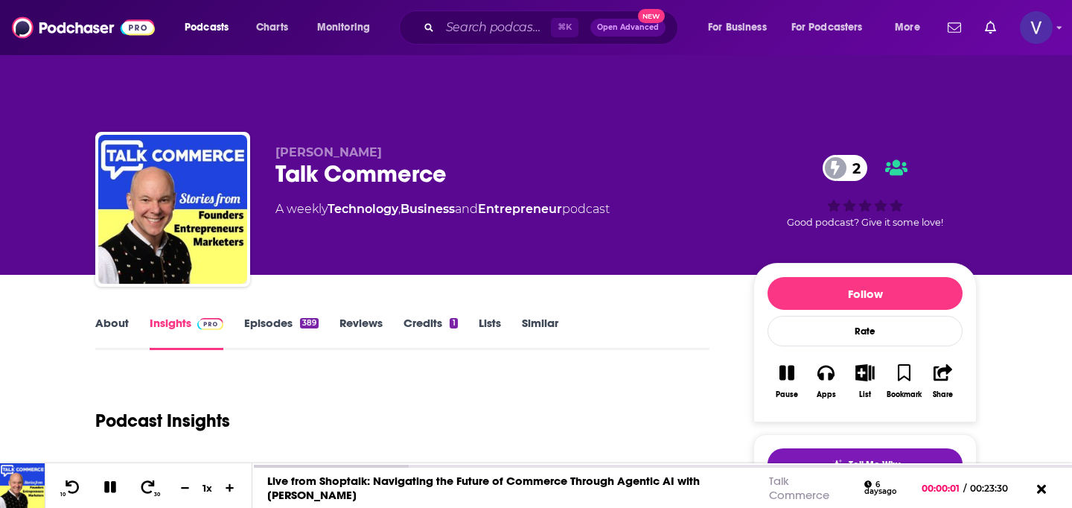
click at [785, 354] on button "Pause" at bounding box center [787, 381] width 39 height 54
click at [822, 354] on button "Apps" at bounding box center [825, 381] width 39 height 54
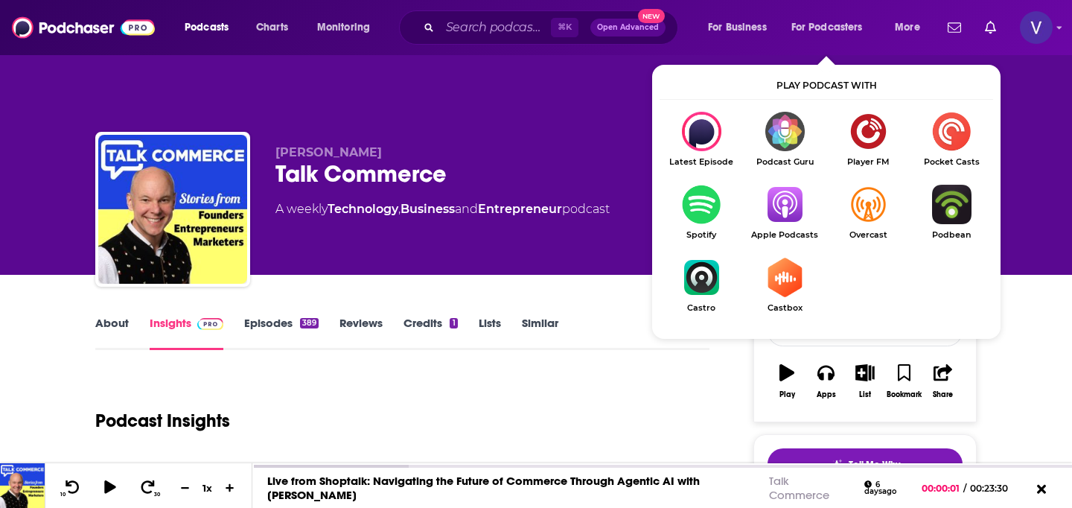
click at [770, 185] on img "Show Listen On dropdown" at bounding box center [784, 204] width 83 height 39
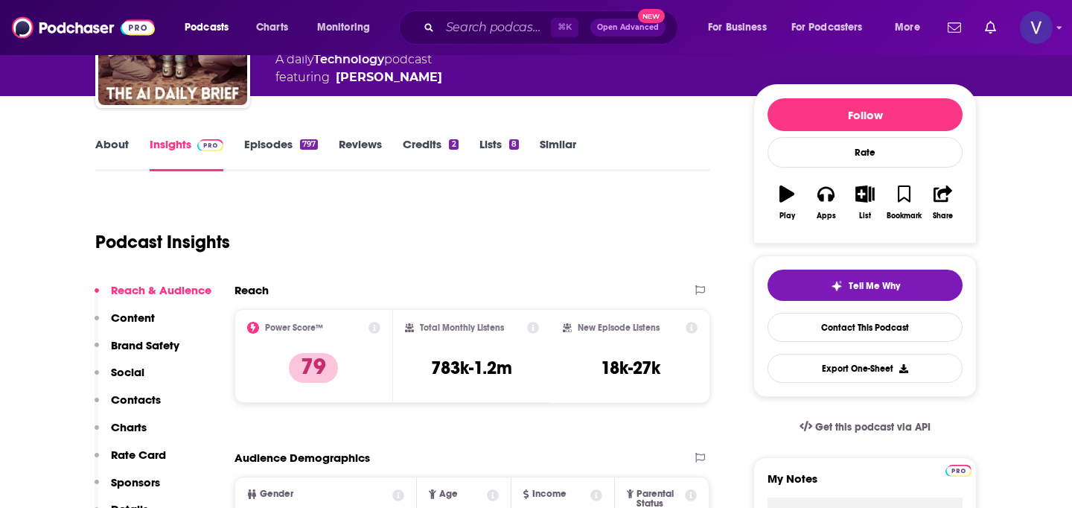
scroll to position [120, 0]
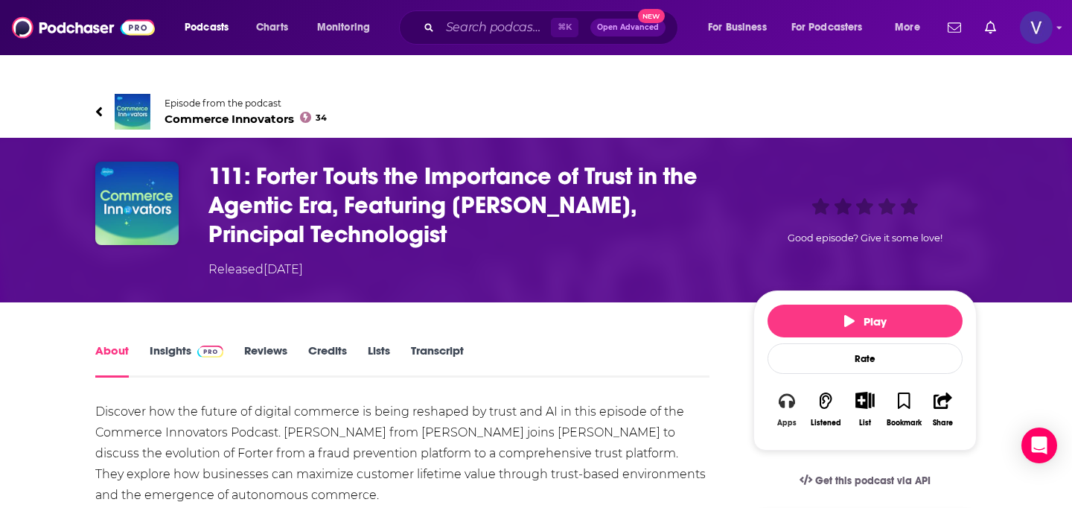
click at [789, 393] on icon "button" at bounding box center [787, 400] width 16 height 15
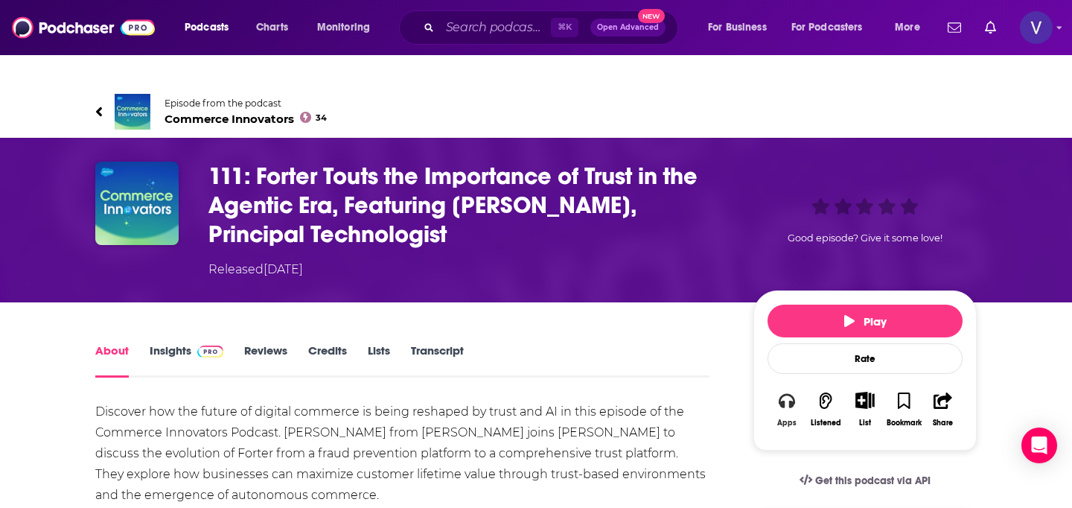
click at [803, 382] on button "Apps" at bounding box center [787, 409] width 39 height 54
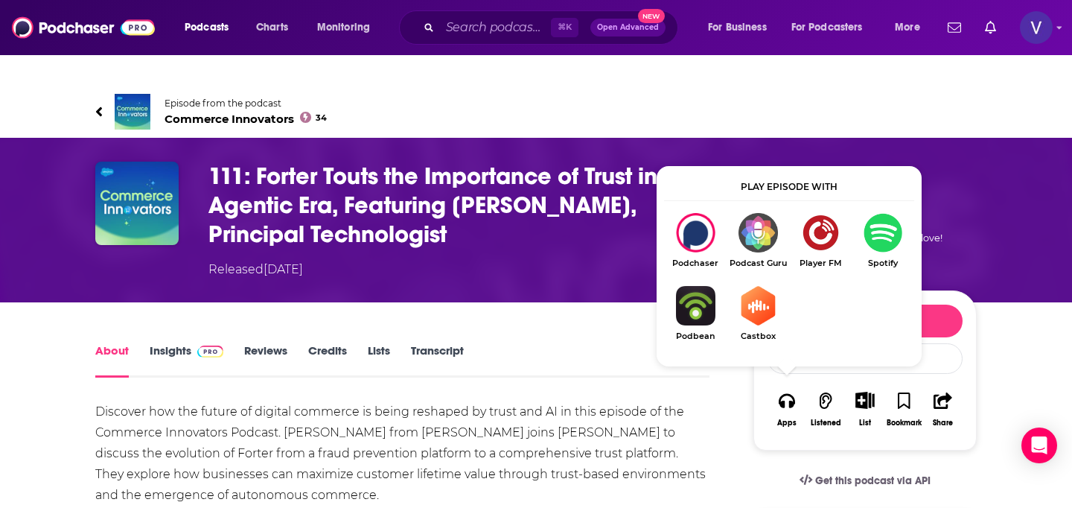
click at [710, 213] on img "Show Listen On dropdown" at bounding box center [695, 232] width 63 height 39
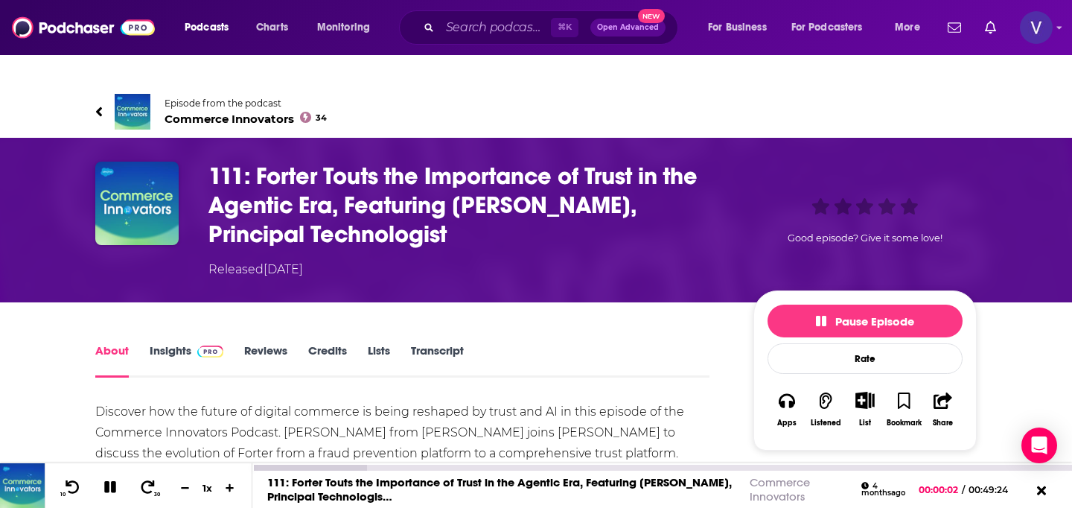
click at [104, 487] on icon at bounding box center [110, 487] width 12 height 12
drag, startPoint x: 739, startPoint y: 479, endPoint x: 808, endPoint y: 497, distance: 70.8
click at [809, 498] on div "111: Forter Touts the Importance of Trust in the Agentic Era, Featuring Doriel …" at bounding box center [581, 489] width 658 height 28
click at [808, 497] on div "Commerce Innovators" at bounding box center [797, 489] width 94 height 28
drag, startPoint x: 809, startPoint y: 497, endPoint x: 748, endPoint y: 484, distance: 62.5
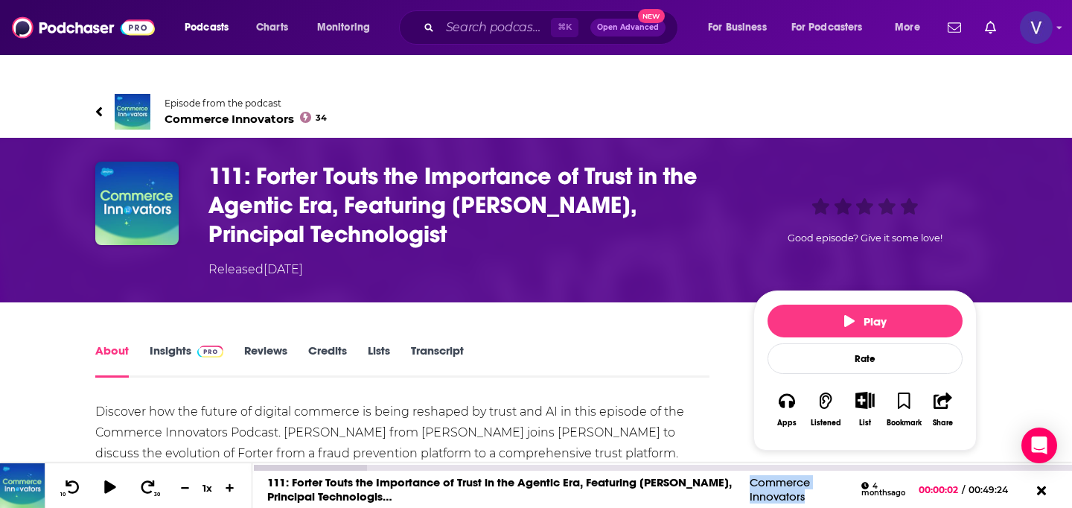
click at [748, 484] on div "111: Forter Touts the Importance of Trust in the Agentic Era, Featuring Doriel …" at bounding box center [581, 489] width 658 height 28
copy link "Commerce Innovators"
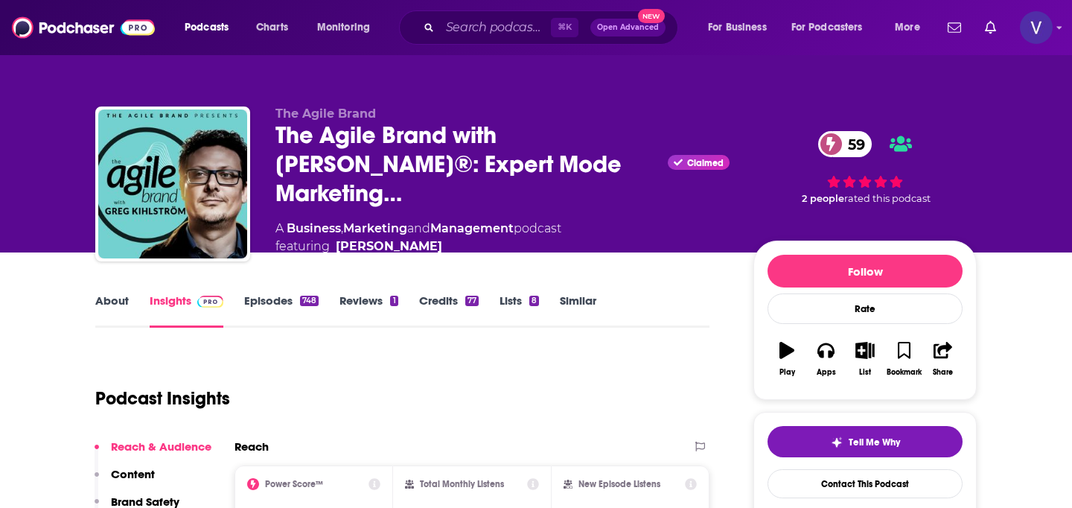
scroll to position [25, 0]
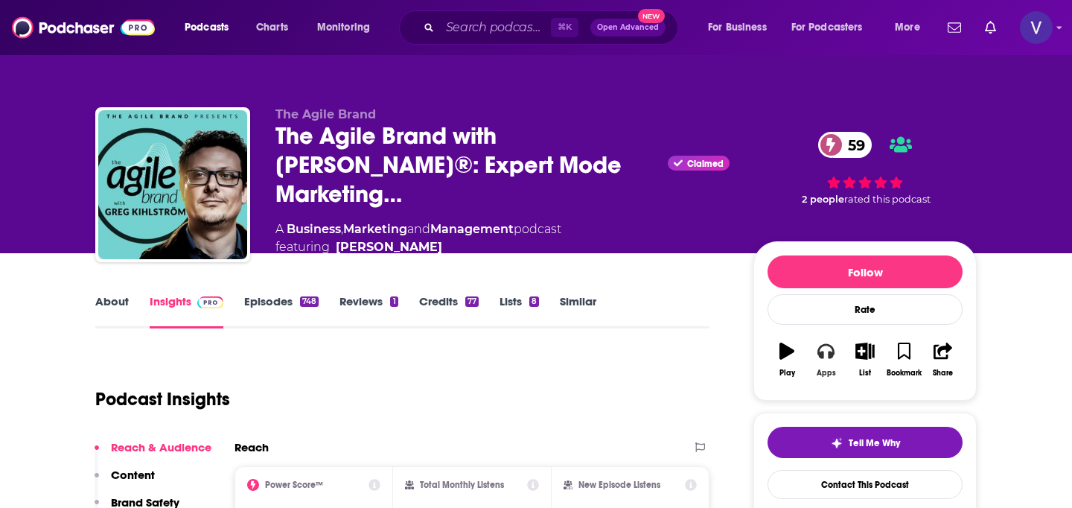
click at [825, 343] on icon "button" at bounding box center [826, 351] width 16 height 16
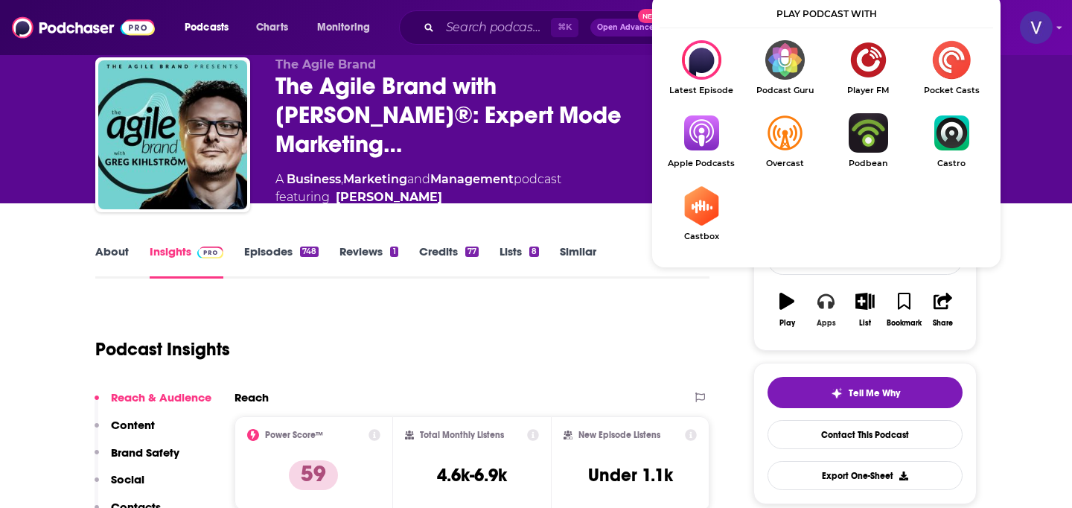
scroll to position [103, 0]
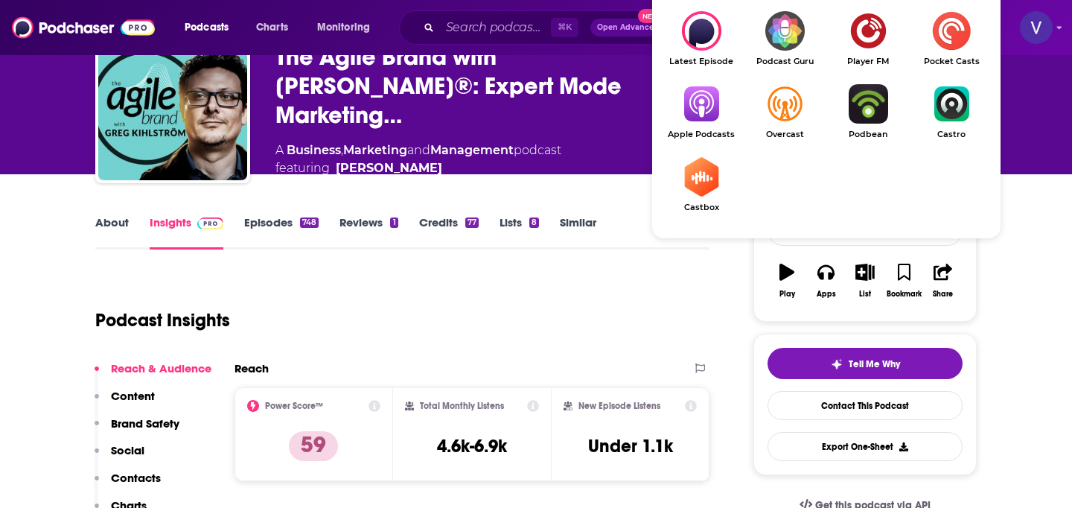
click at [707, 84] on img "Show Listen On dropdown" at bounding box center [701, 103] width 83 height 39
